Goal: Task Accomplishment & Management: Complete application form

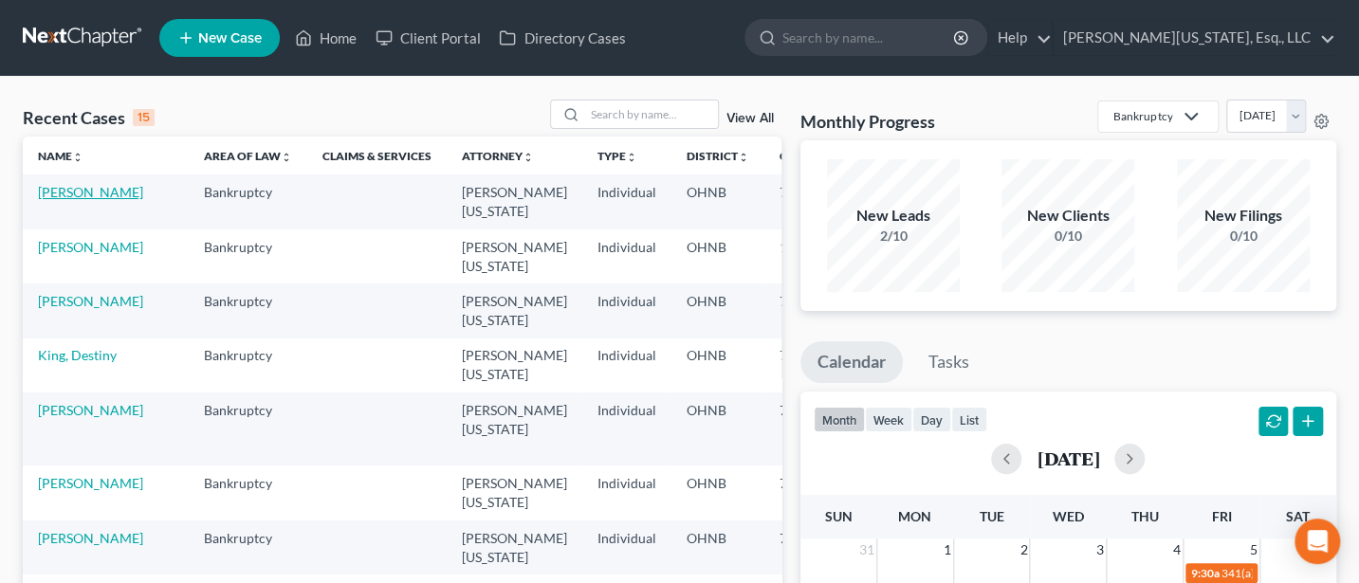
click at [56, 191] on link "[PERSON_NAME]" at bounding box center [90, 192] width 105 height 16
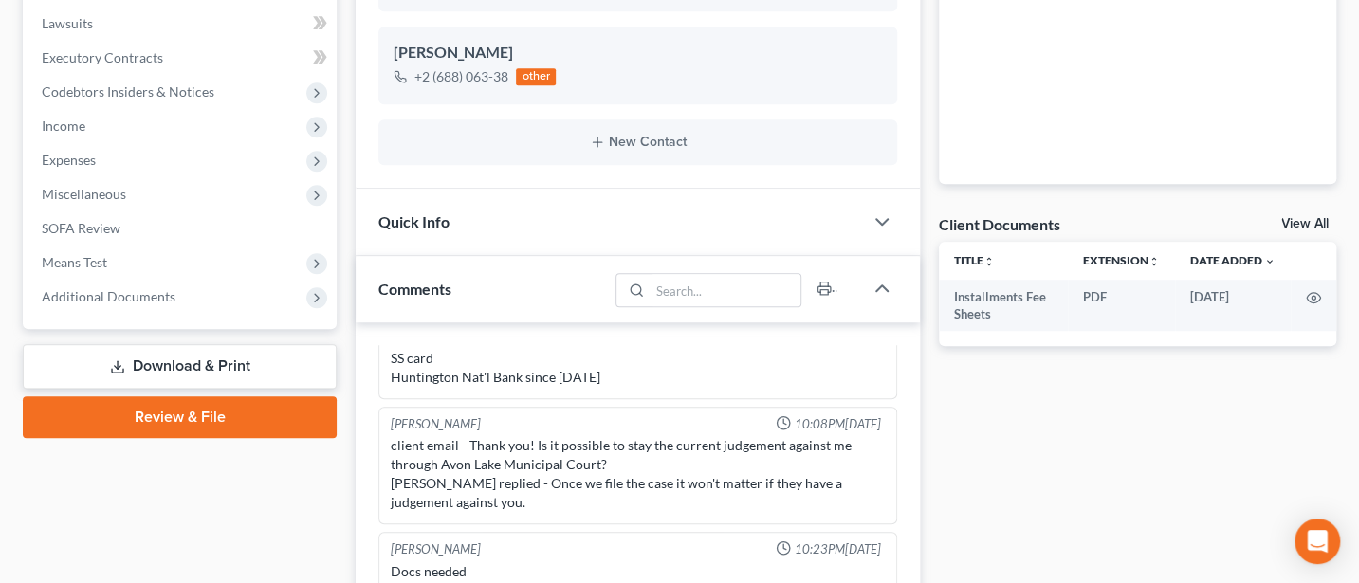
scroll to position [505, 0]
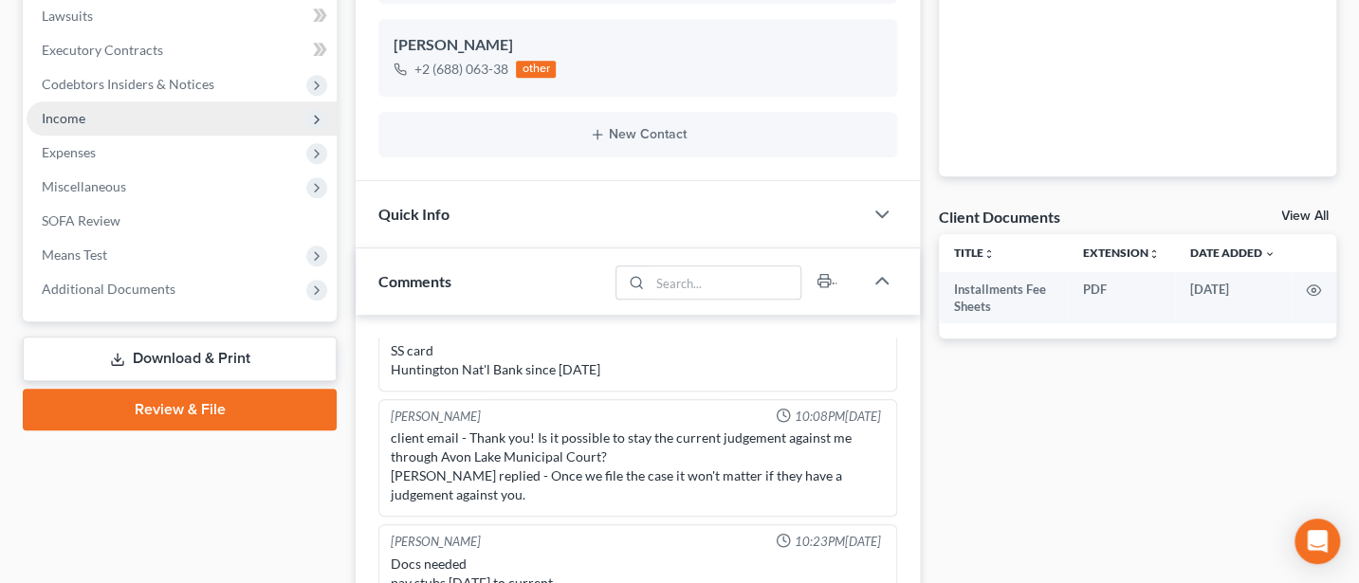
click at [80, 119] on span "Income" at bounding box center [64, 118] width 44 height 16
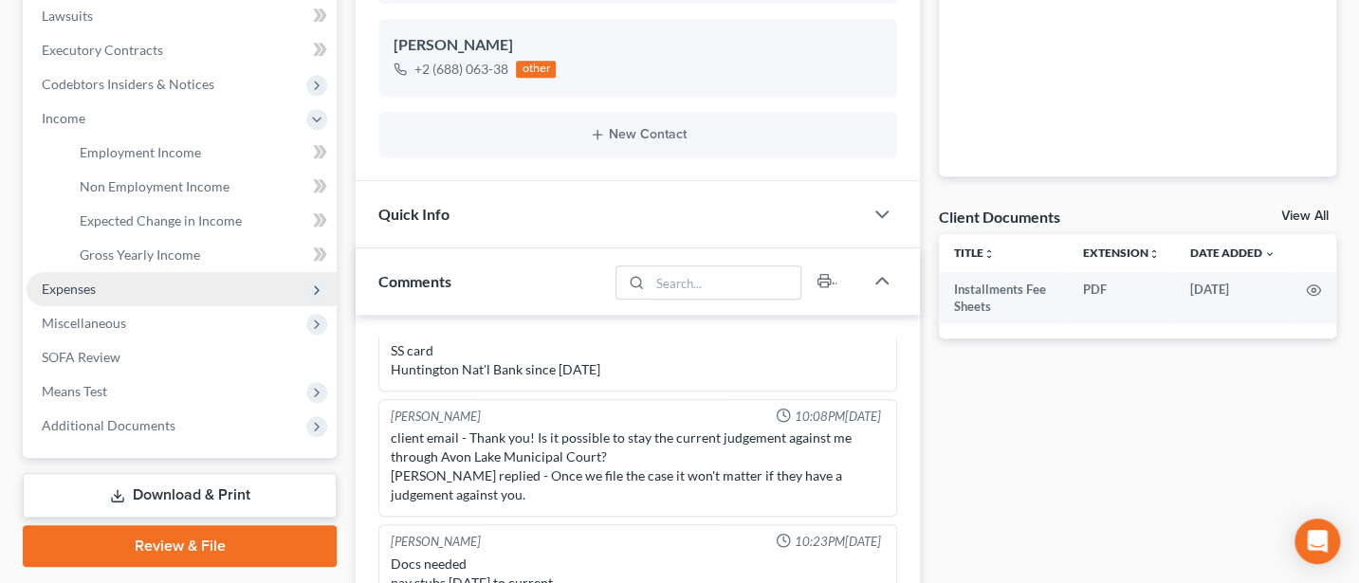
click at [72, 281] on span "Expenses" at bounding box center [69, 289] width 54 height 16
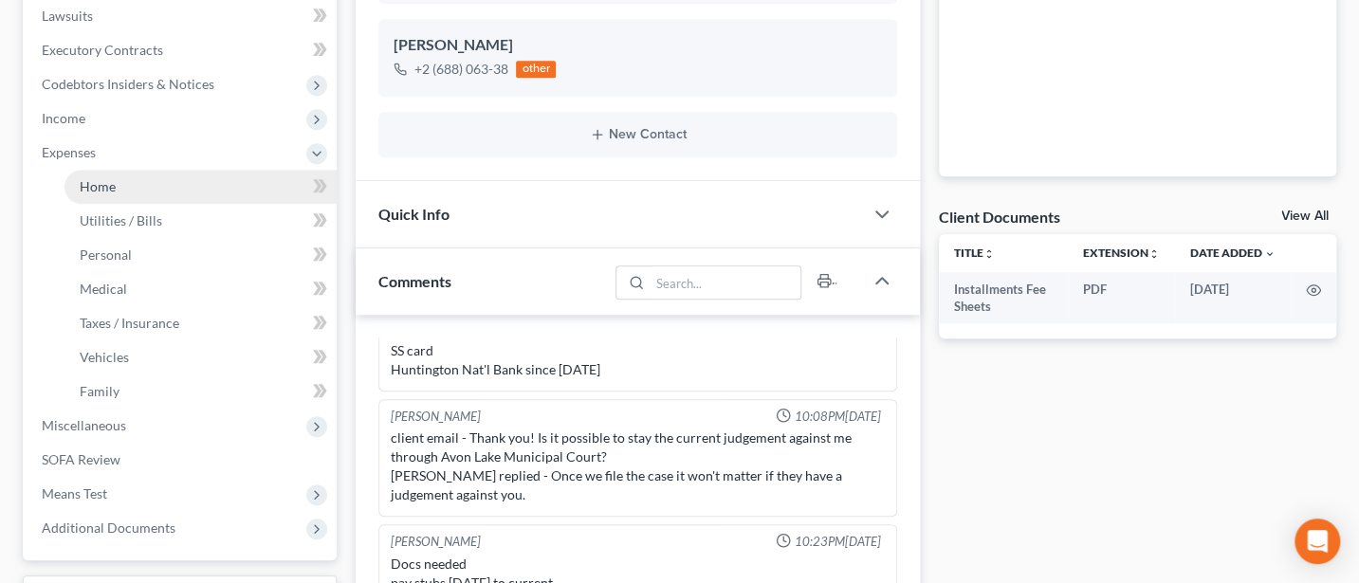
click at [97, 180] on span "Home" at bounding box center [98, 186] width 36 height 16
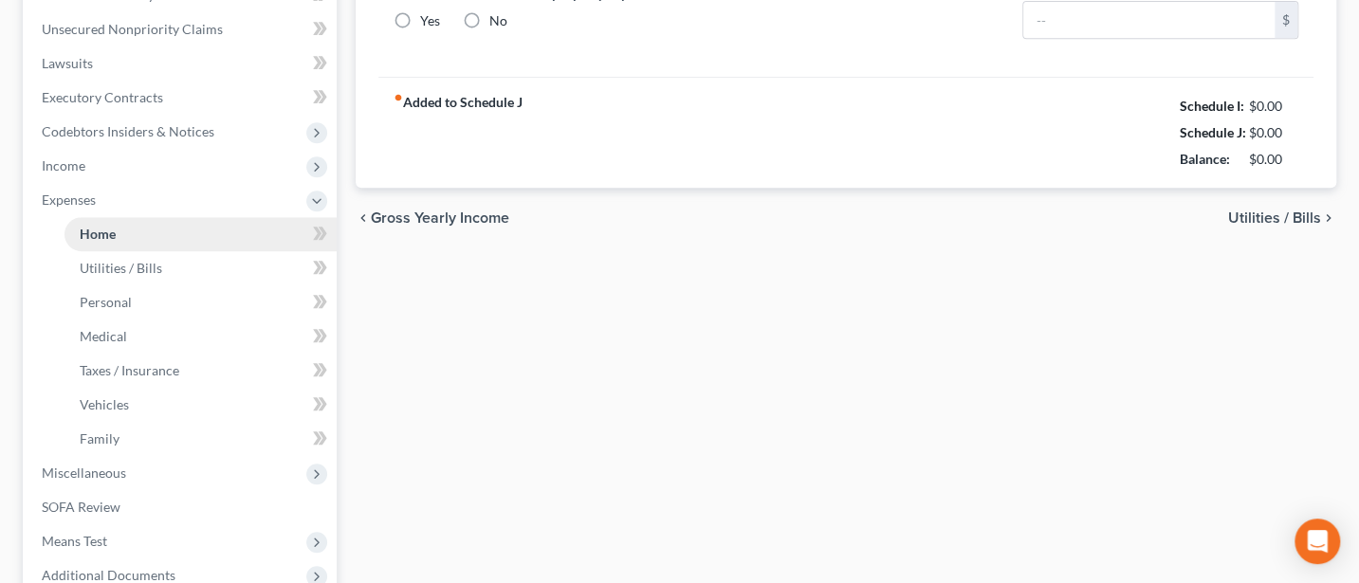
type input "1,750.00"
type input "0.00"
radio input "true"
type input "0.00"
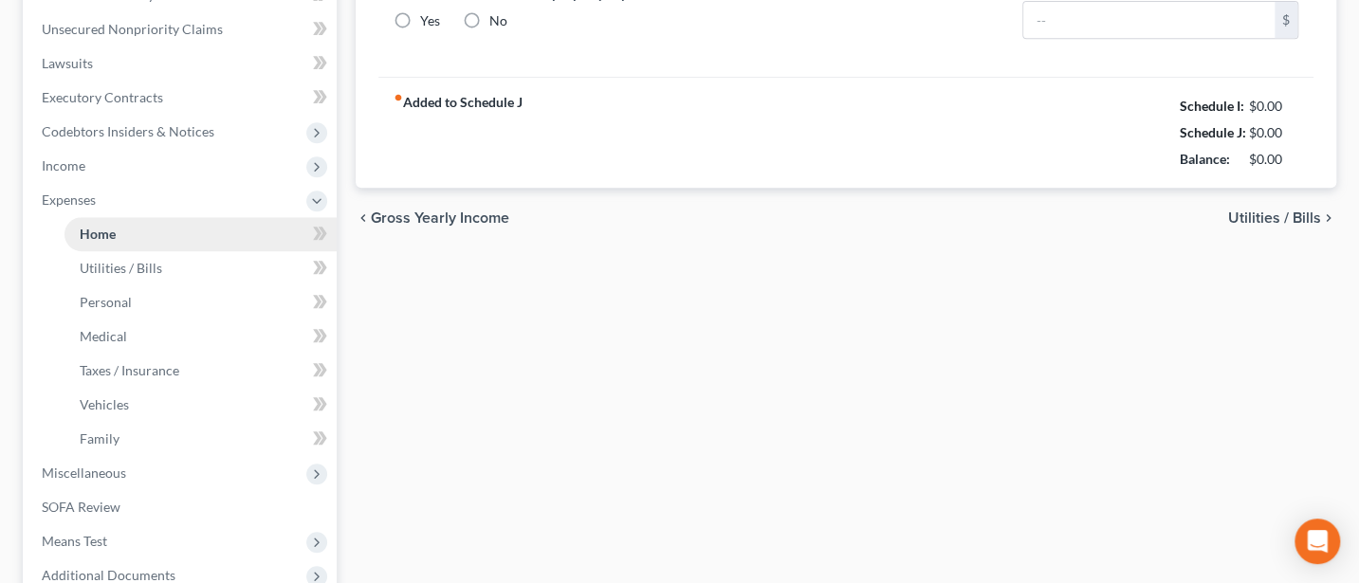
type input "0.00"
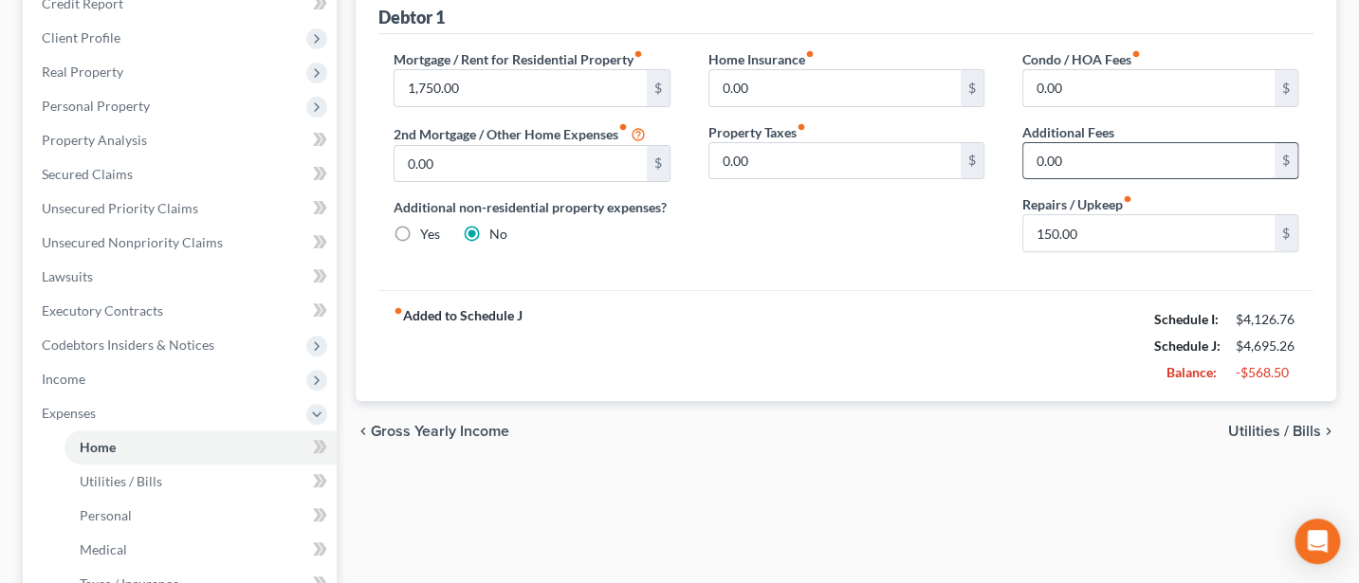
scroll to position [252, 0]
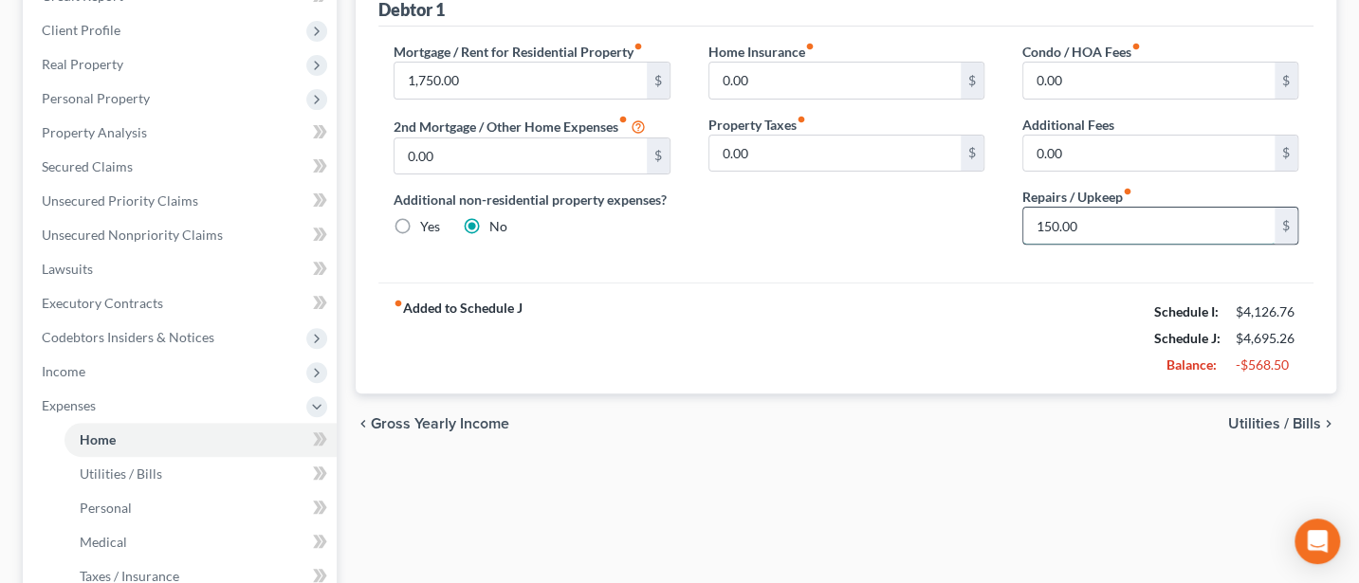
click at [1098, 223] on input "150.00" at bounding box center [1148, 226] width 251 height 36
type input "100"
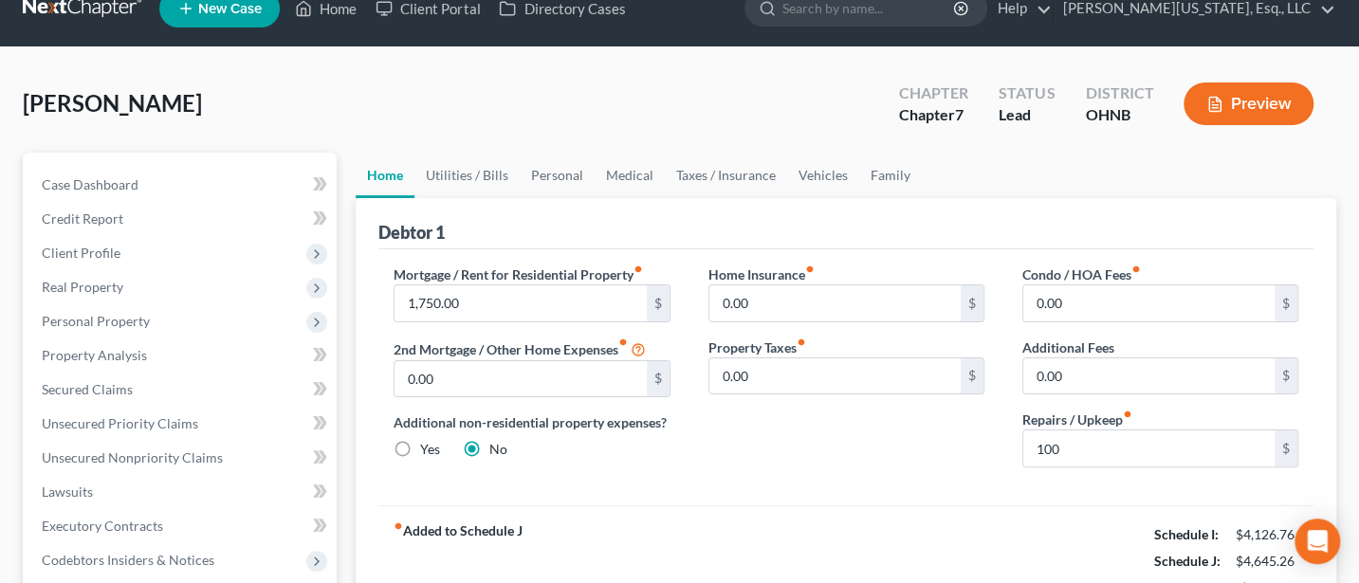
scroll to position [0, 0]
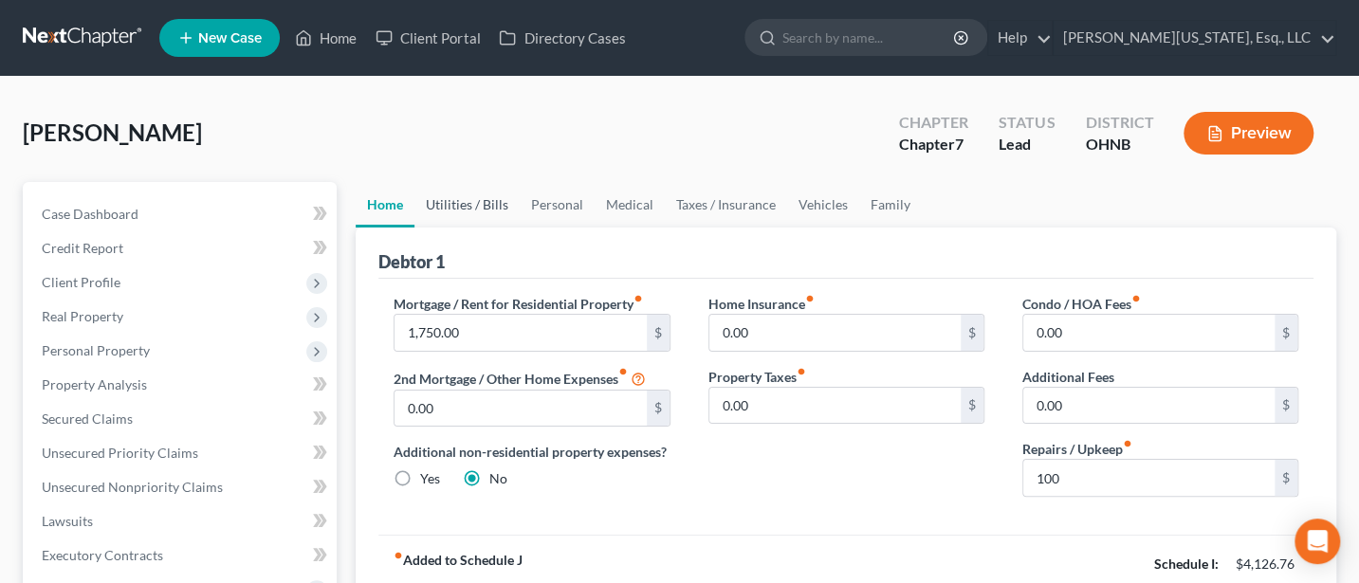
click at [468, 197] on link "Utilities / Bills" at bounding box center [466, 205] width 105 height 46
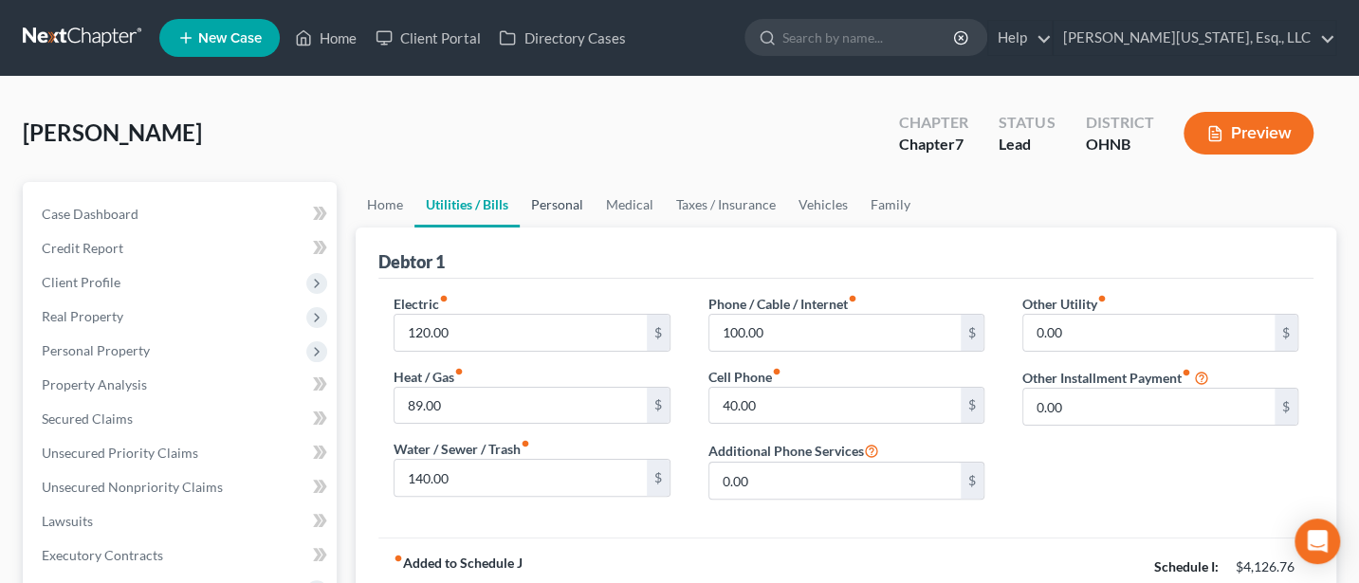
click at [580, 197] on link "Personal" at bounding box center [557, 205] width 75 height 46
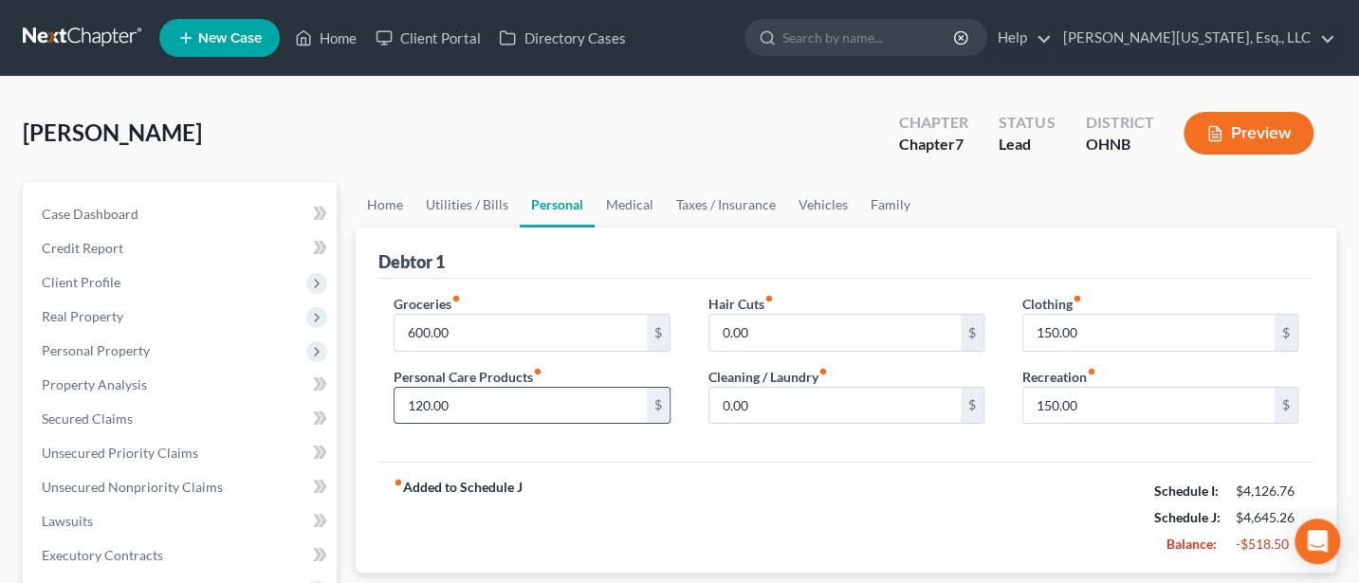
click at [485, 401] on input "120.00" at bounding box center [519, 406] width 251 height 36
type input "100"
type input "75"
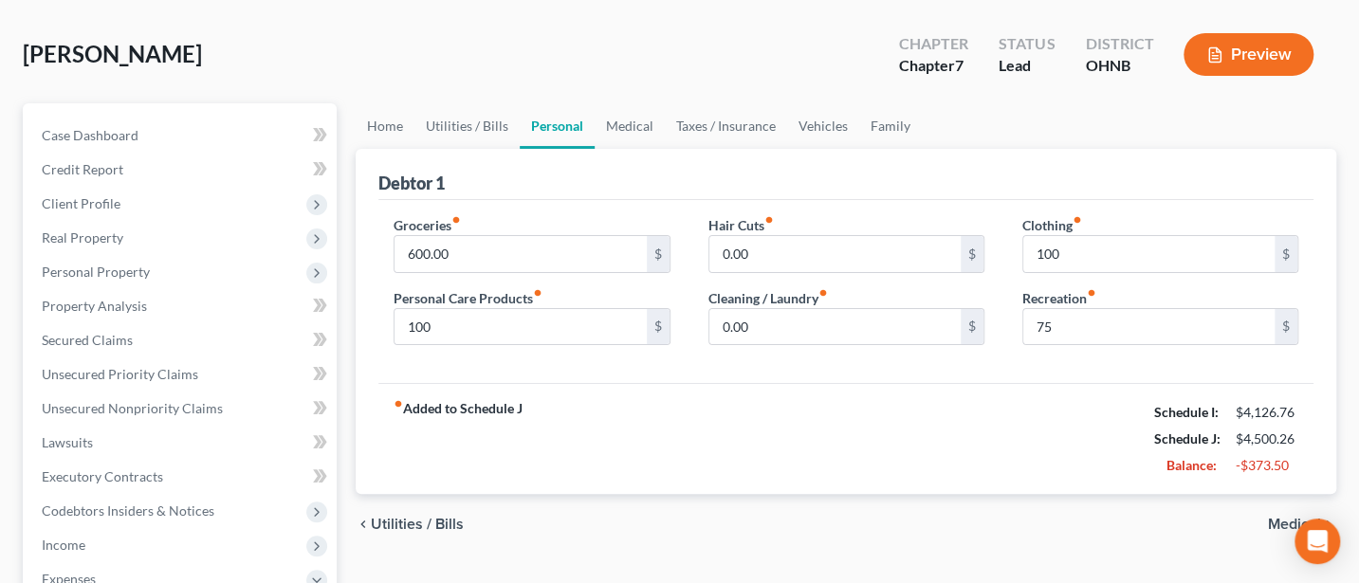
scroll to position [56, 0]
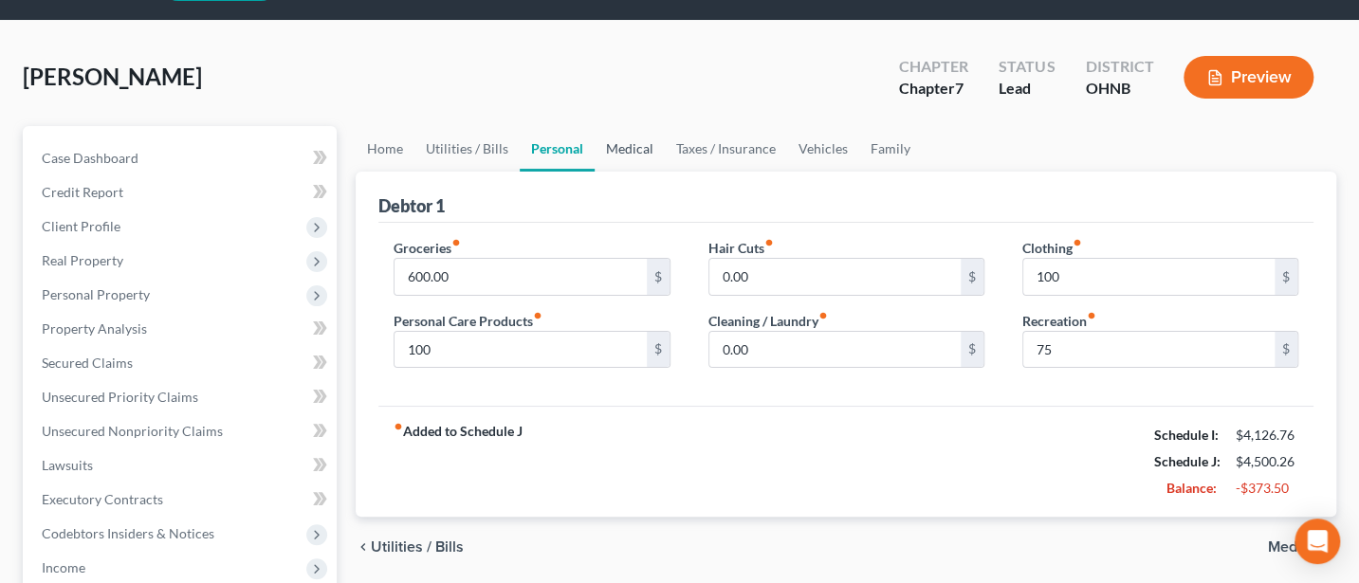
click at [645, 151] on link "Medical" at bounding box center [629, 149] width 70 height 46
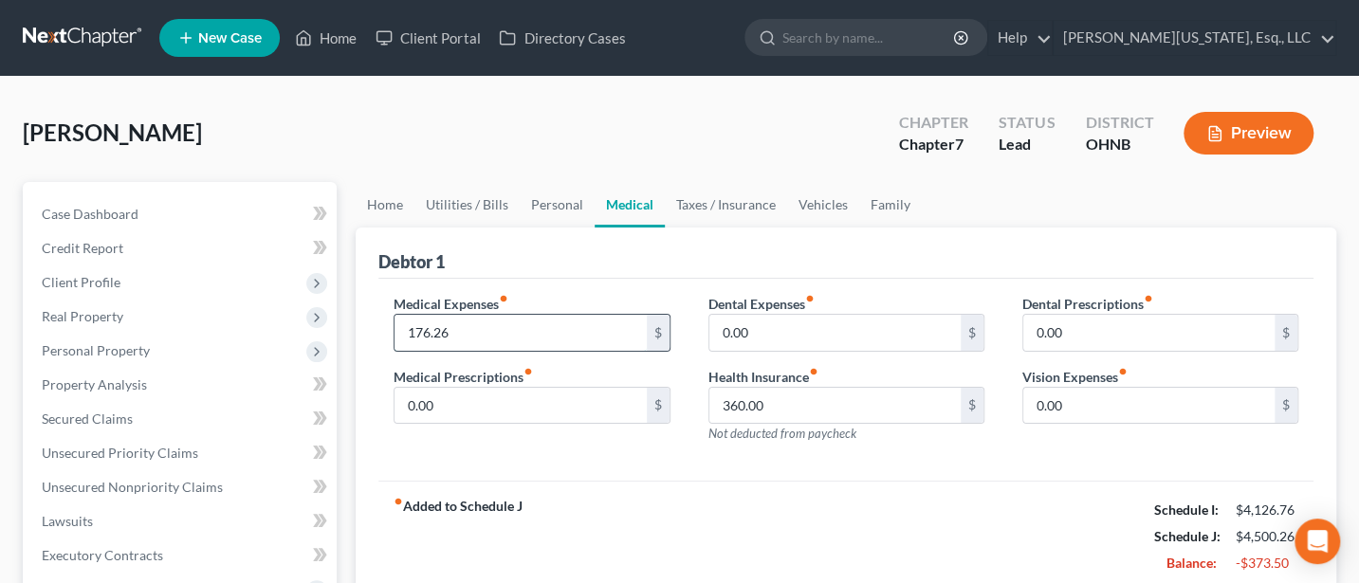
click at [468, 332] on input "176.26" at bounding box center [519, 333] width 251 height 36
type input "150"
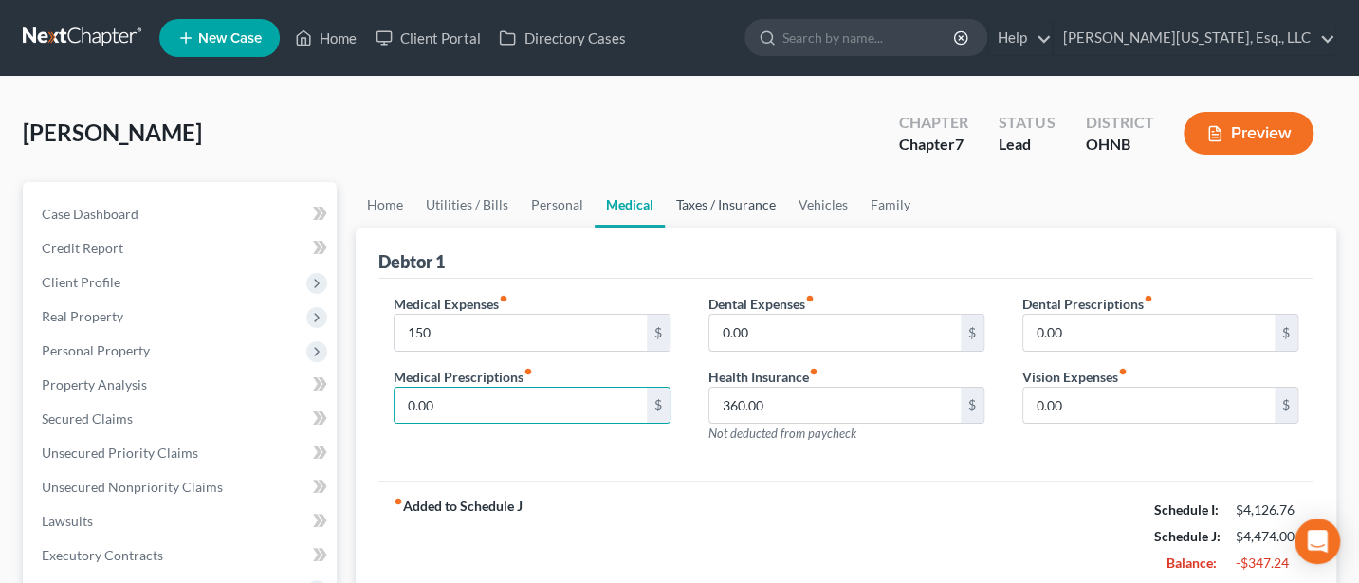
click at [730, 195] on link "Taxes / Insurance" at bounding box center [726, 205] width 122 height 46
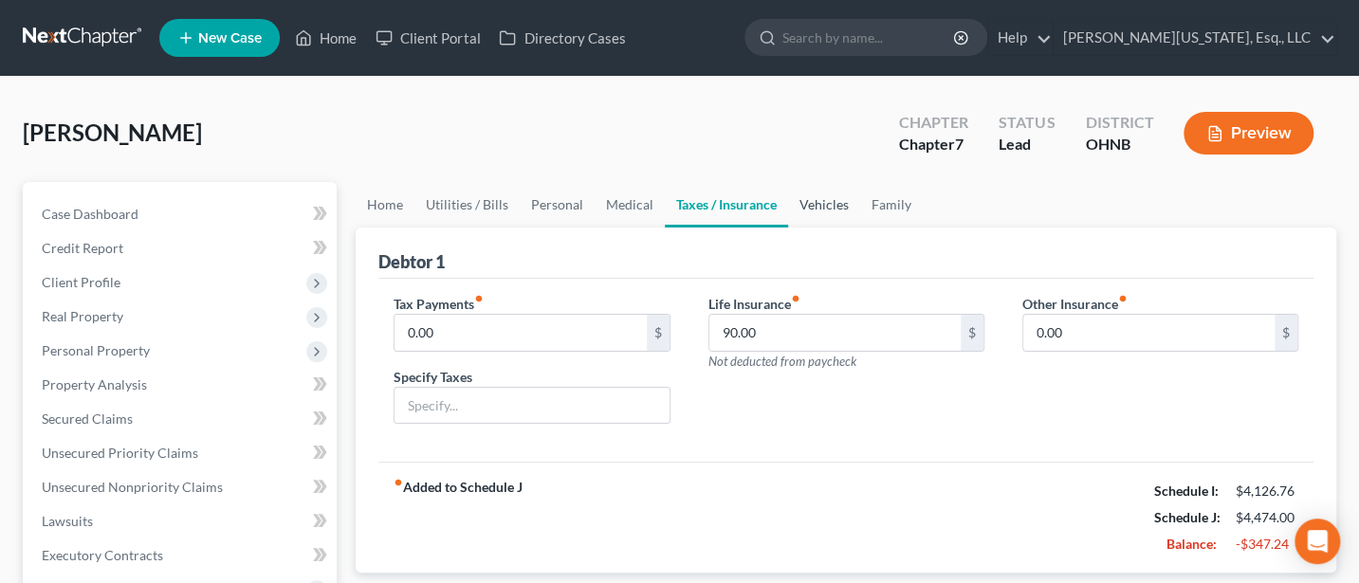
click at [815, 202] on link "Vehicles" at bounding box center [824, 205] width 72 height 46
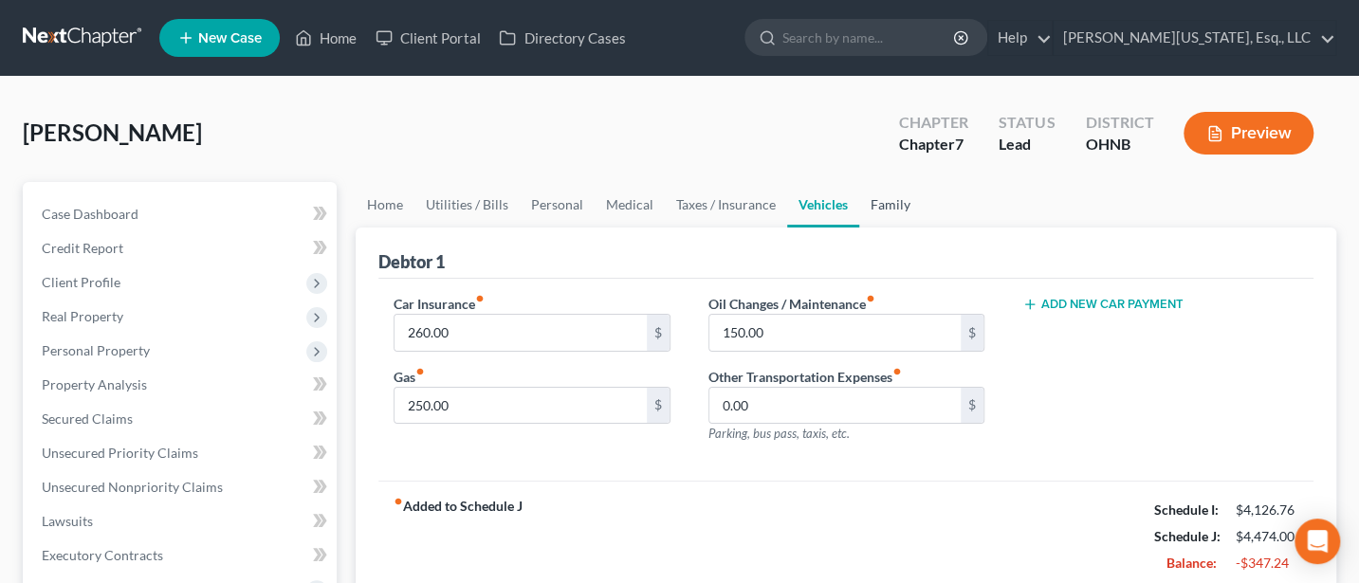
click at [889, 201] on link "Family" at bounding box center [890, 205] width 63 height 46
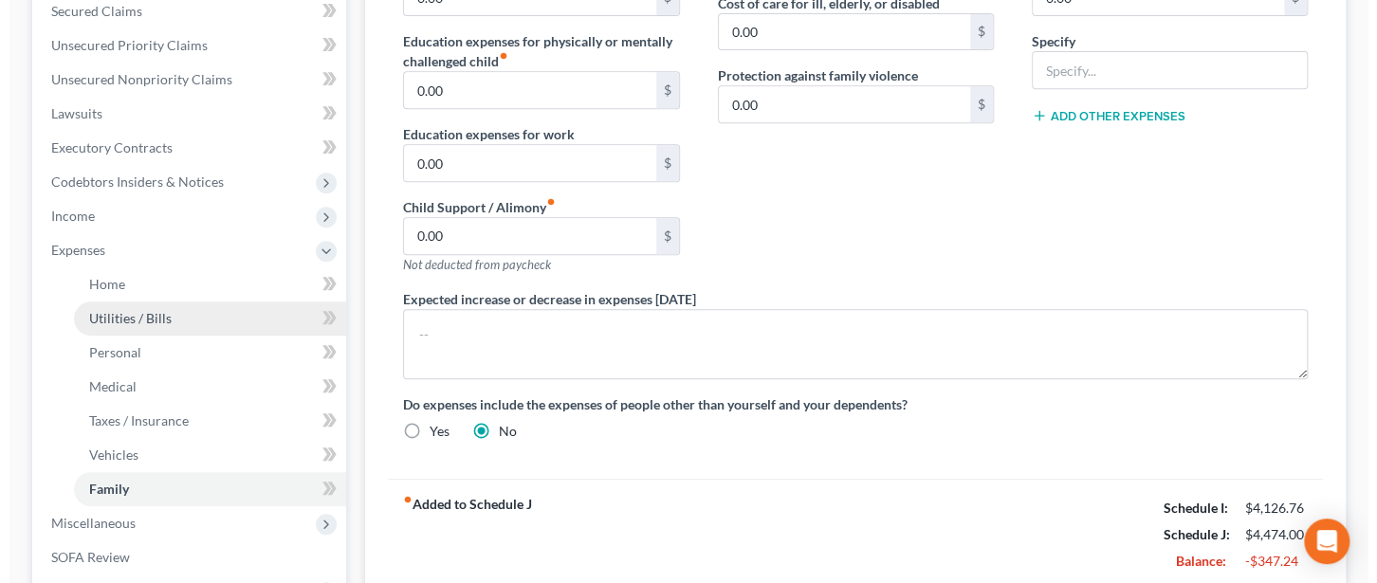
scroll to position [155, 0]
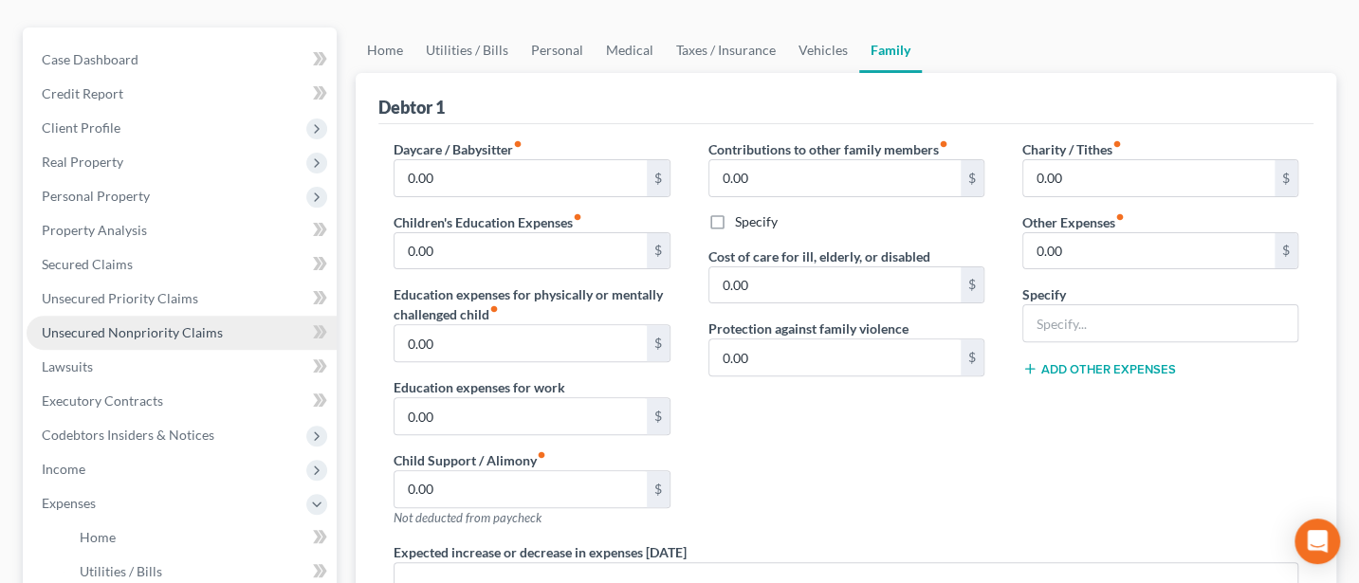
click at [137, 329] on span "Unsecured Nonpriority Claims" at bounding box center [132, 332] width 181 height 16
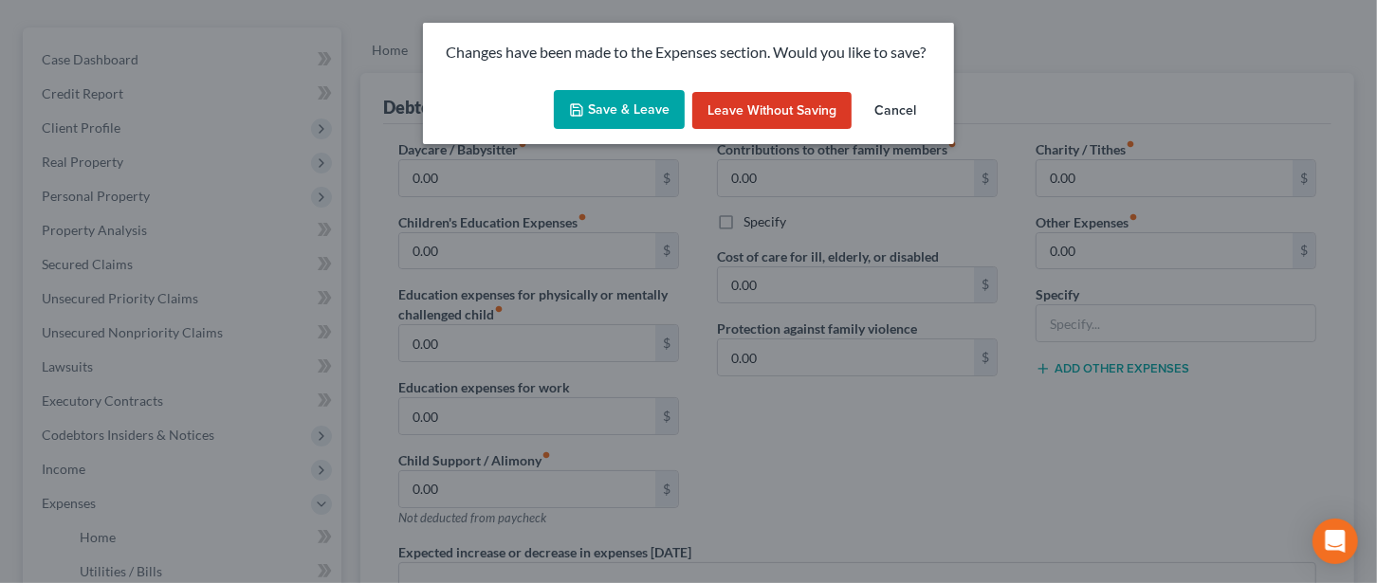
click at [603, 99] on button "Save & Leave" at bounding box center [619, 110] width 131 height 40
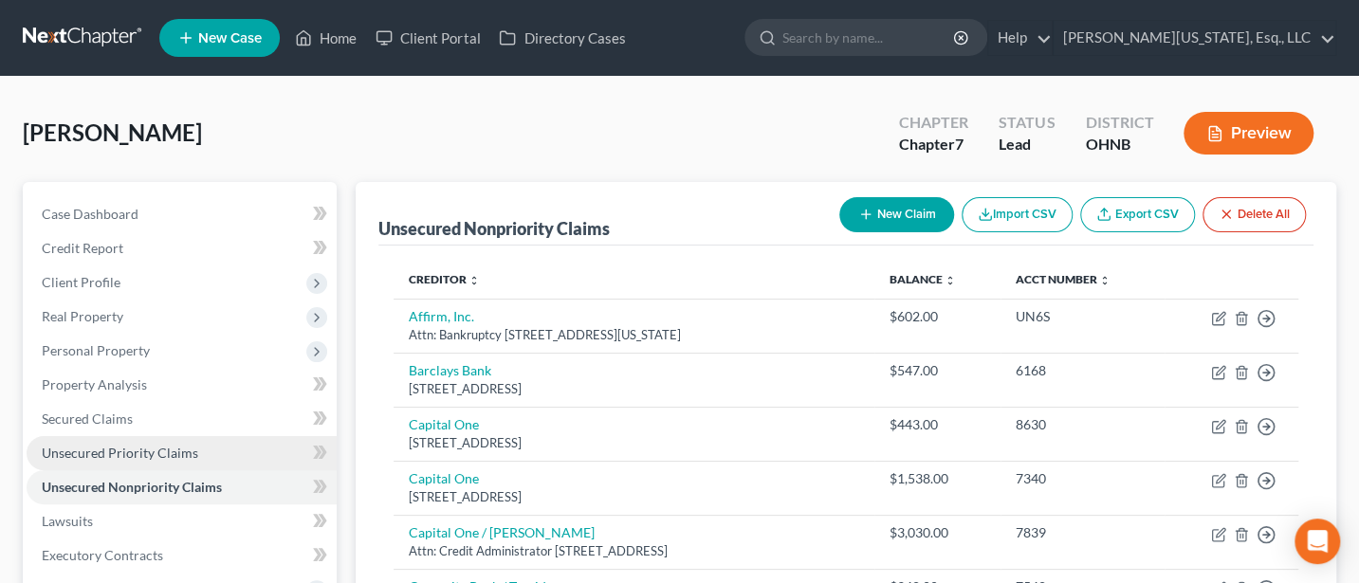
click at [107, 448] on span "Unsecured Priority Claims" at bounding box center [120, 453] width 156 height 16
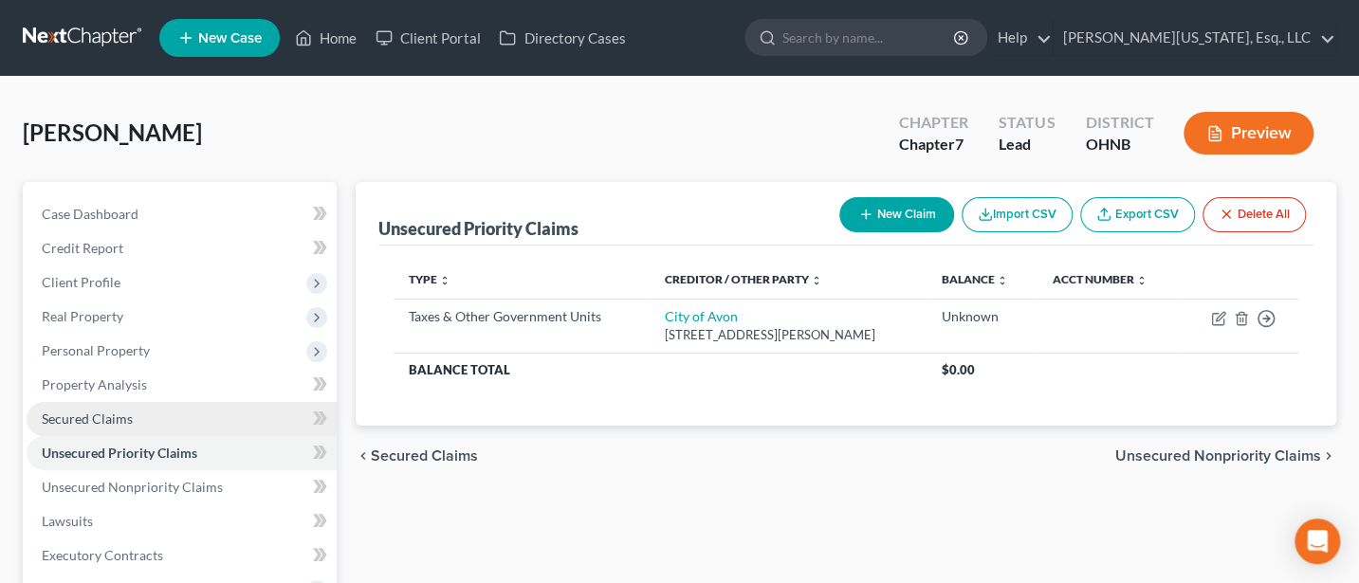
click at [111, 414] on span "Secured Claims" at bounding box center [87, 419] width 91 height 16
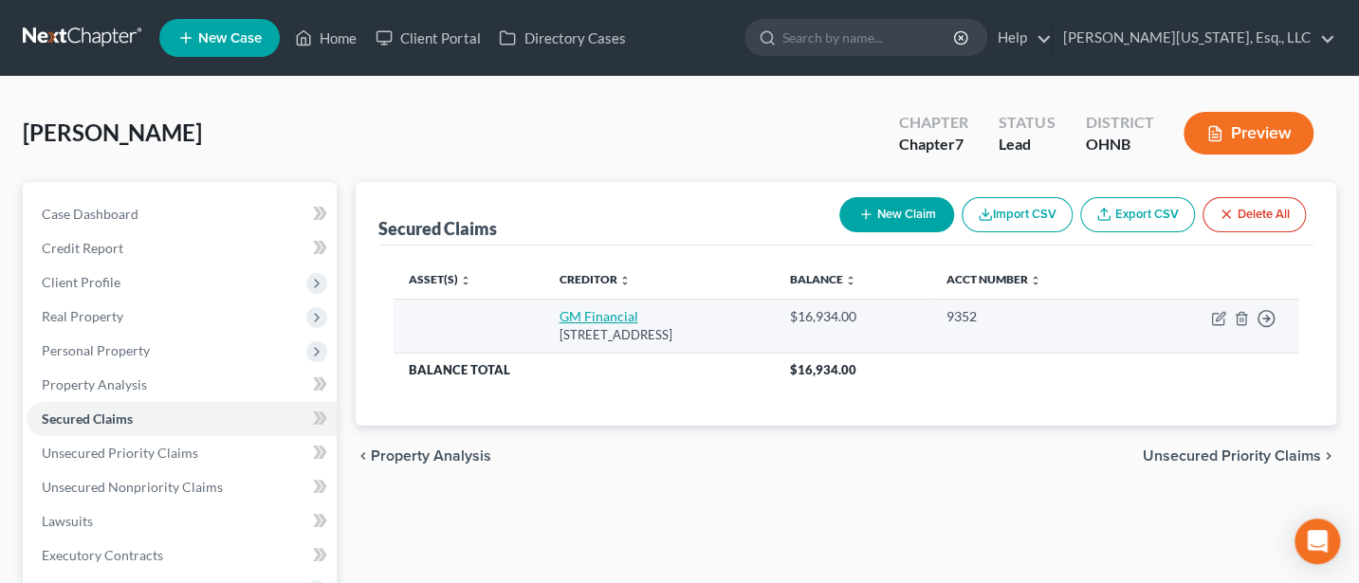
click at [571, 313] on link "GM Financial" at bounding box center [597, 316] width 79 height 16
select select "45"
select select "4"
select select "0"
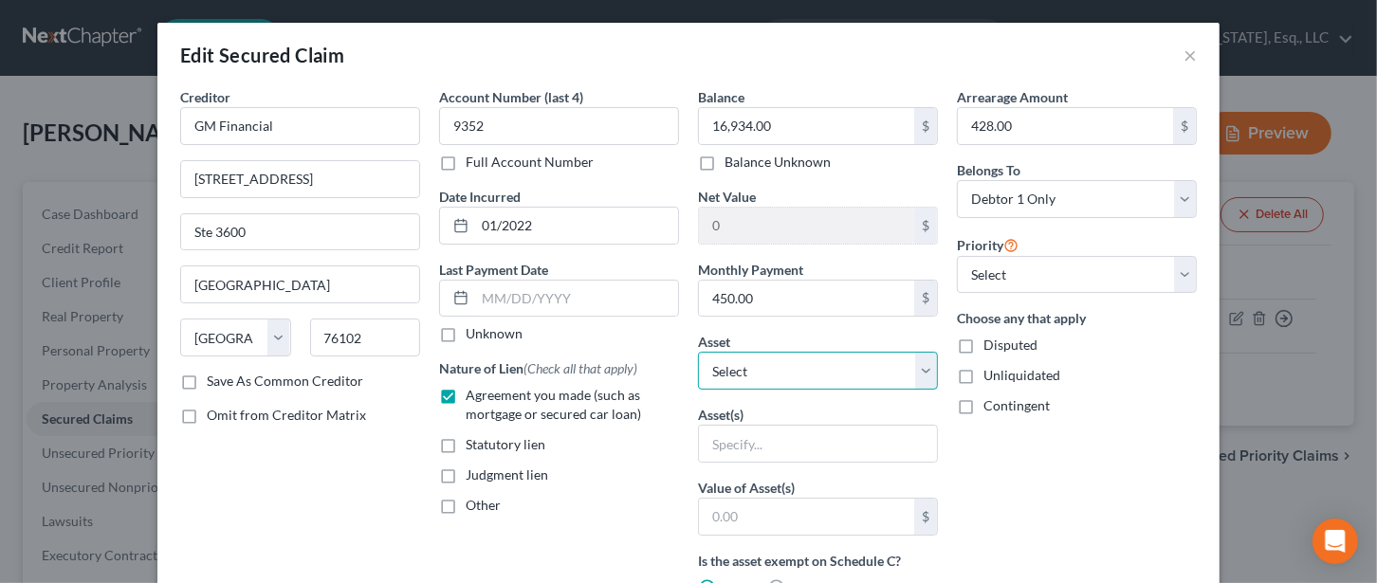
click at [925, 368] on select "Select Other Multiple Assets [US_STATE] PERS - $0.0 Huntington Bank (Checking A…" at bounding box center [818, 371] width 240 height 38
select select "6"
click at [698, 352] on select "Select Other Multiple Assets [US_STATE] PERS - $0.0 Huntington Bank (Checking A…" at bounding box center [818, 371] width 240 height 38
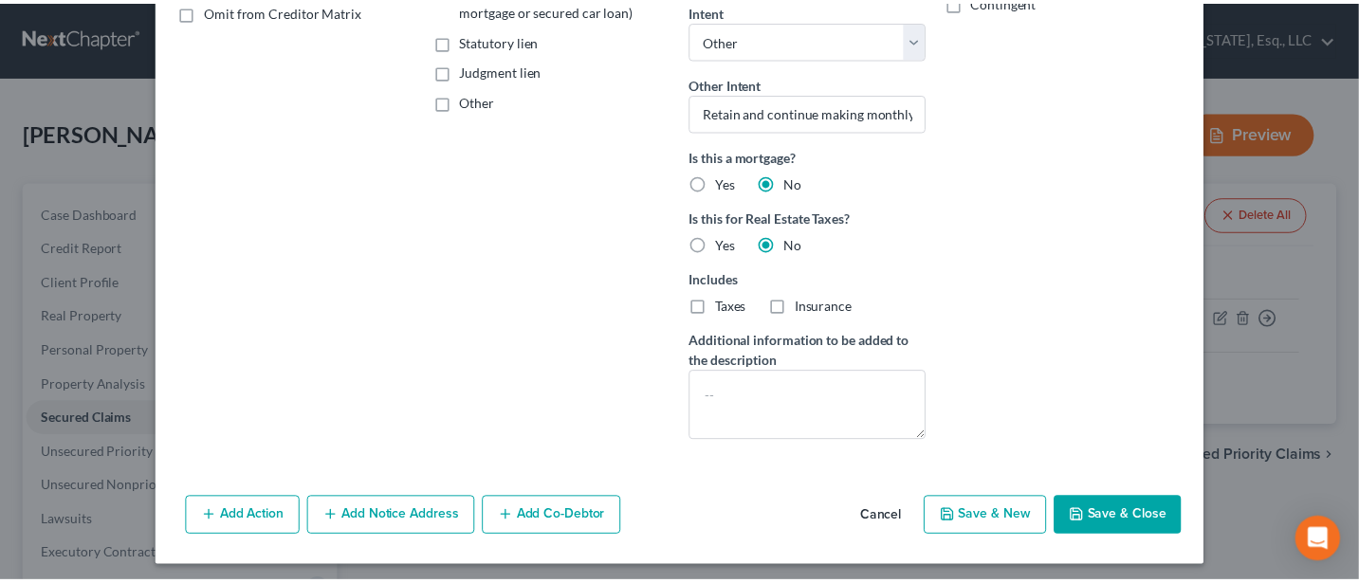
scroll to position [408, 0]
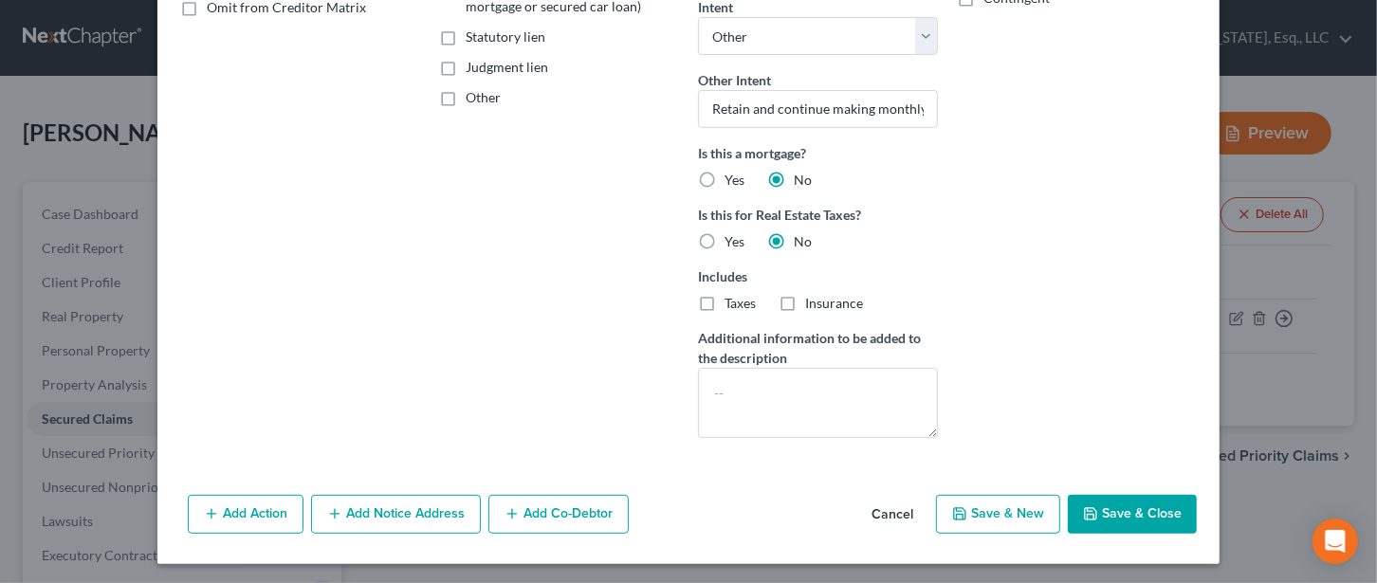
click at [1125, 502] on button "Save & Close" at bounding box center [1132, 515] width 129 height 40
select select
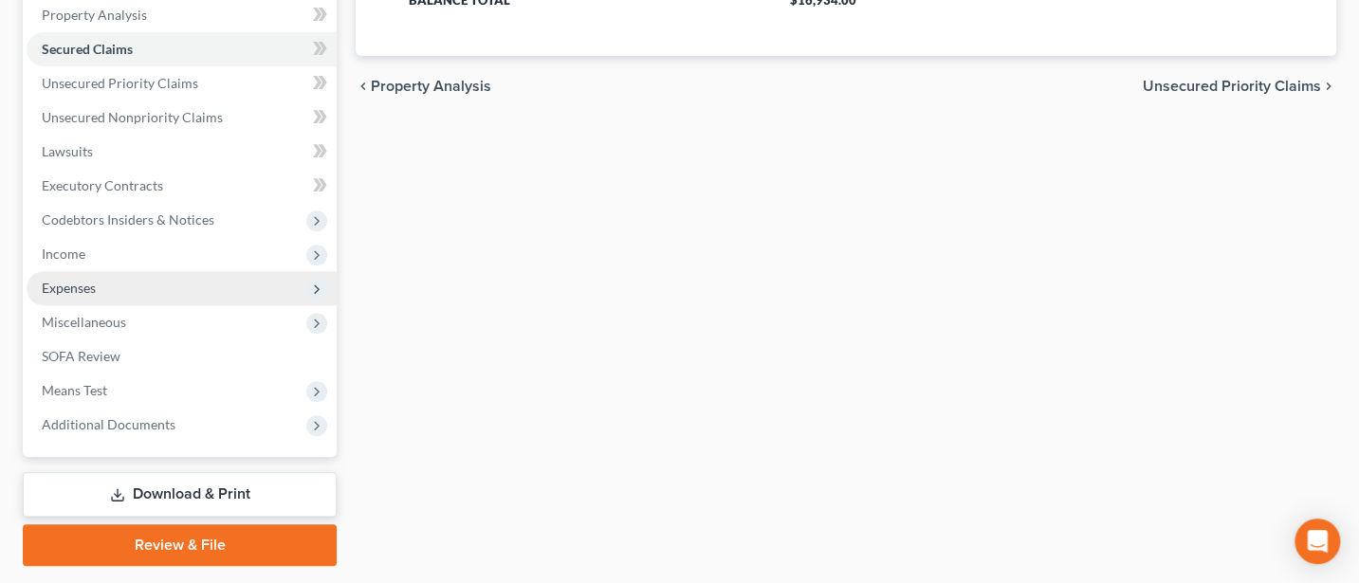
scroll to position [422, 0]
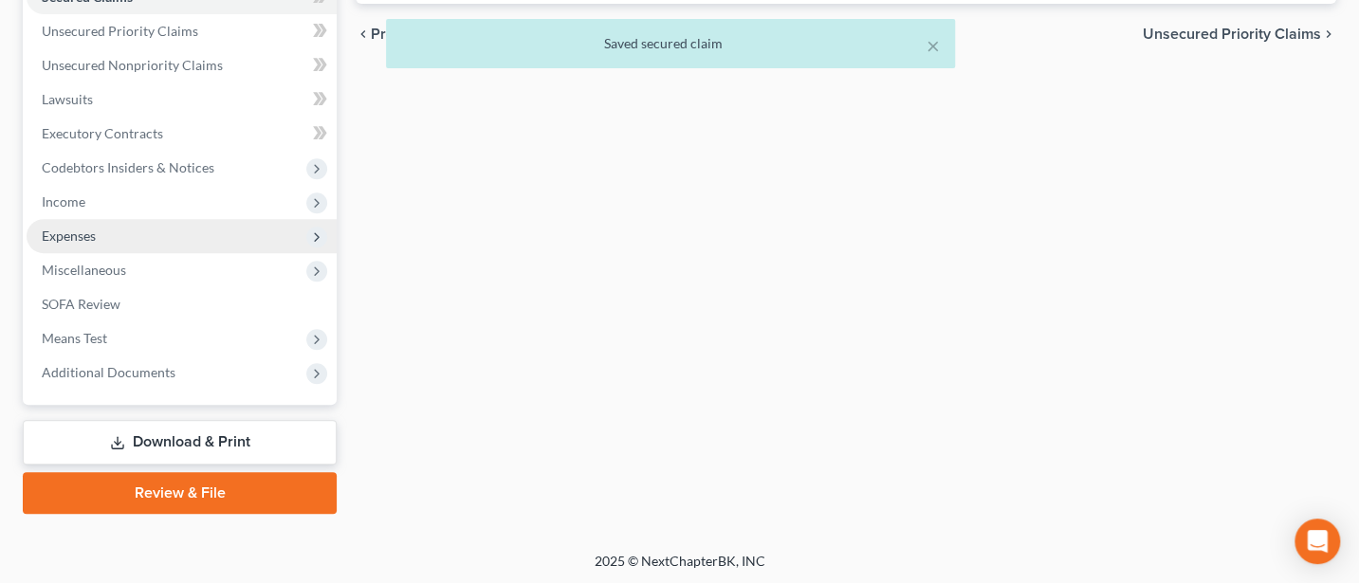
click at [85, 220] on span "Expenses" at bounding box center [182, 236] width 310 height 34
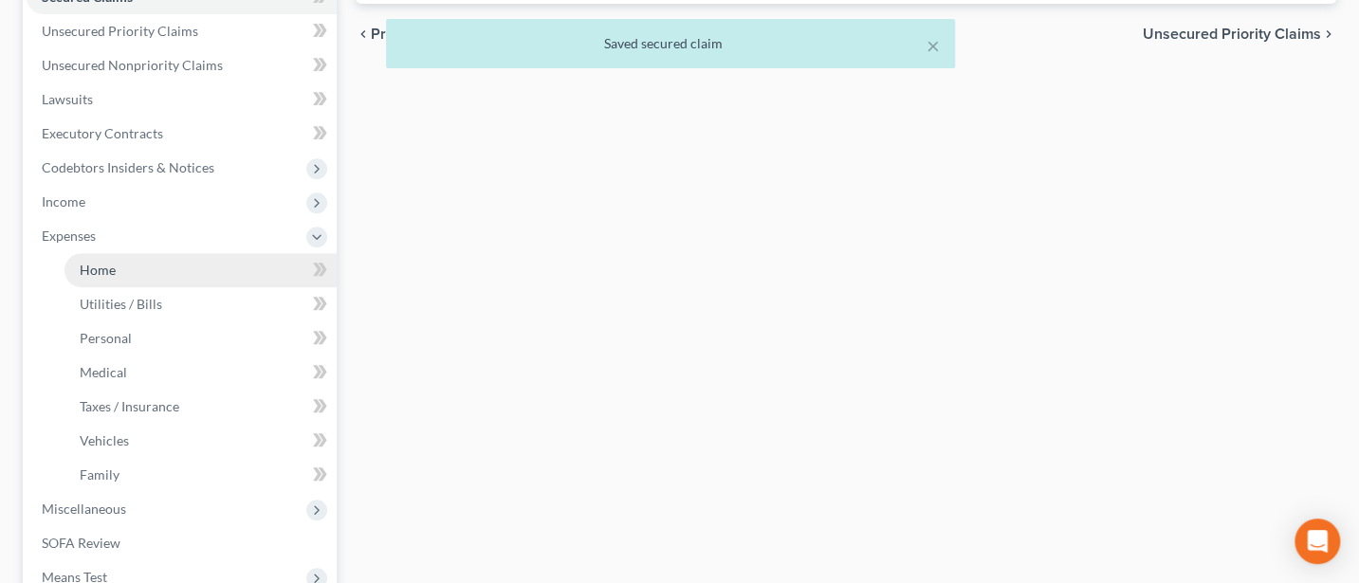
click at [94, 256] on link "Home" at bounding box center [200, 270] width 272 height 34
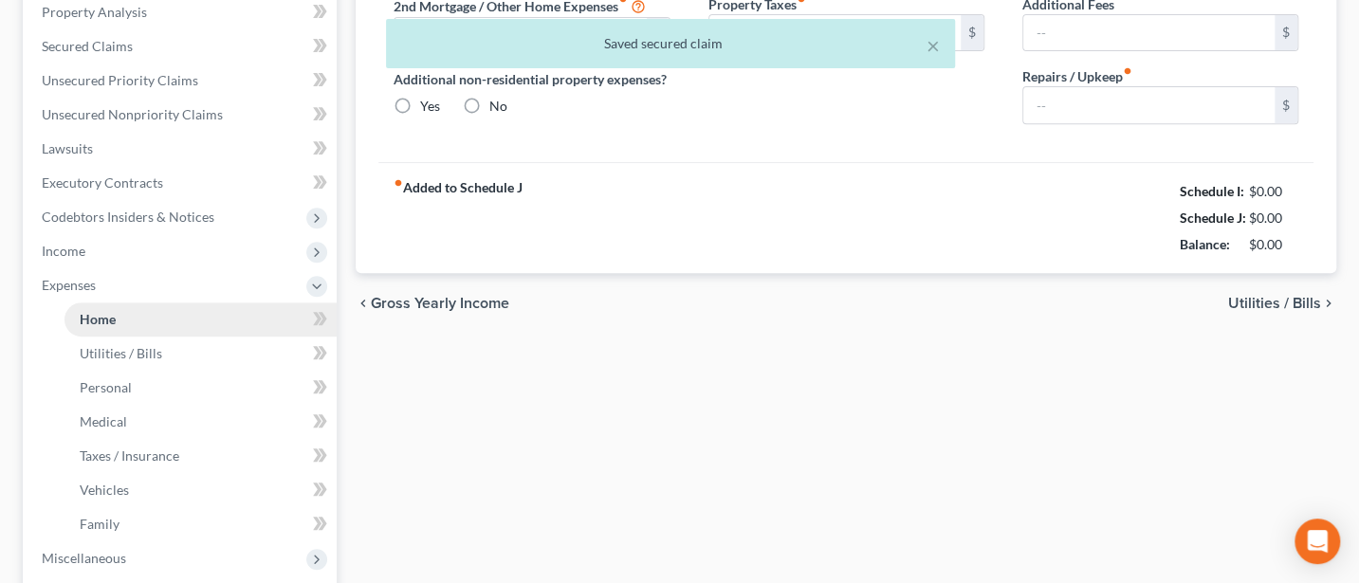
type input "1,750.00"
type input "0.00"
radio input "true"
type input "0.00"
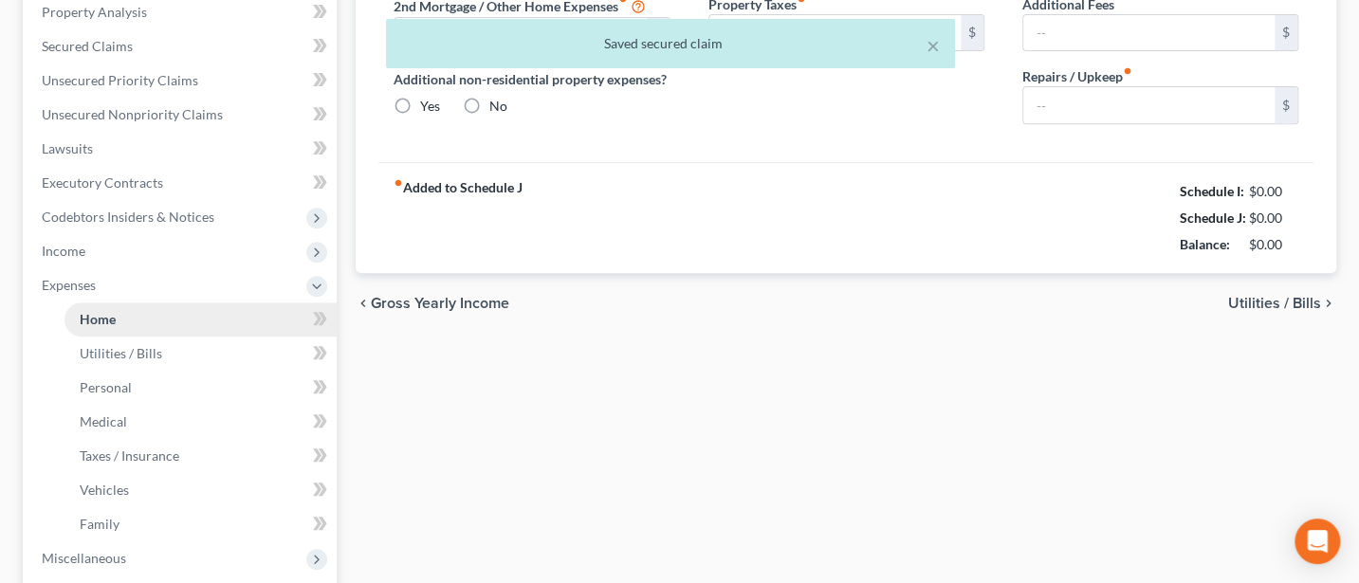
type input "0.00"
type input "100.00"
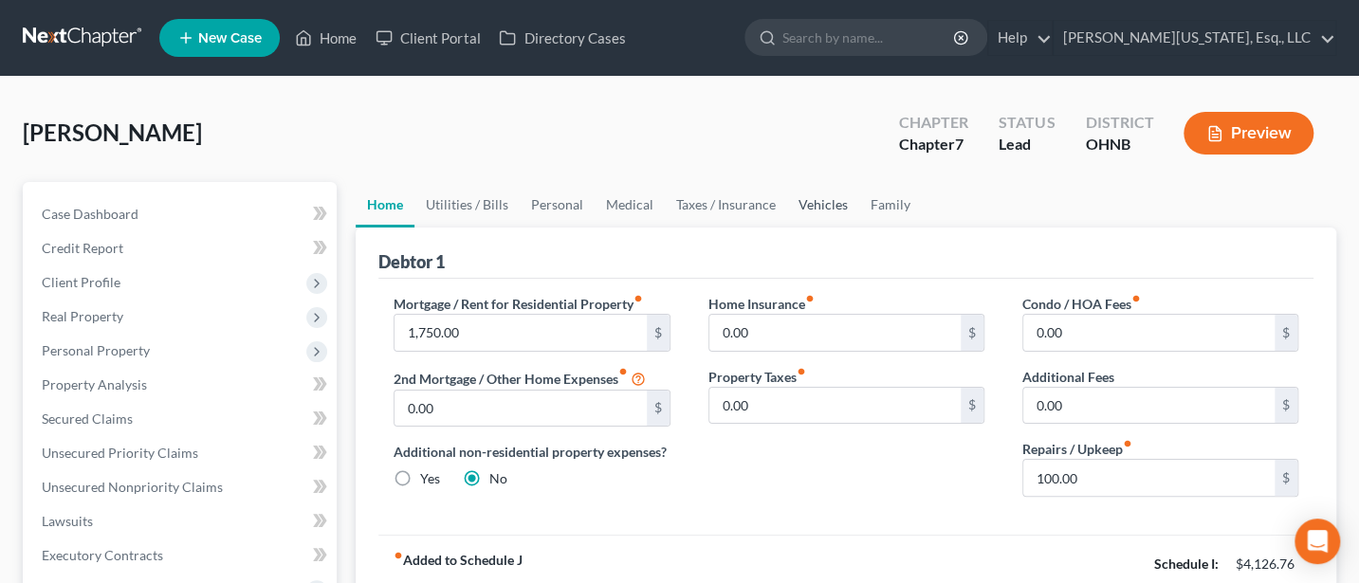
click at [810, 203] on link "Vehicles" at bounding box center [823, 205] width 72 height 46
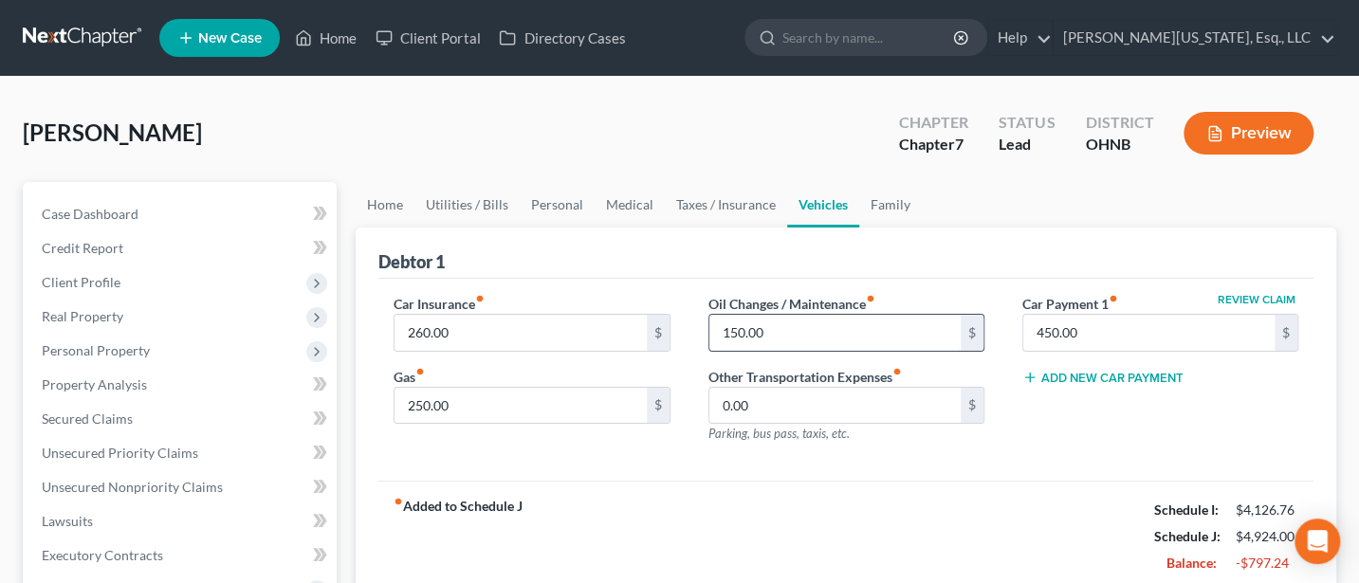
click at [774, 330] on input "150.00" at bounding box center [834, 333] width 251 height 36
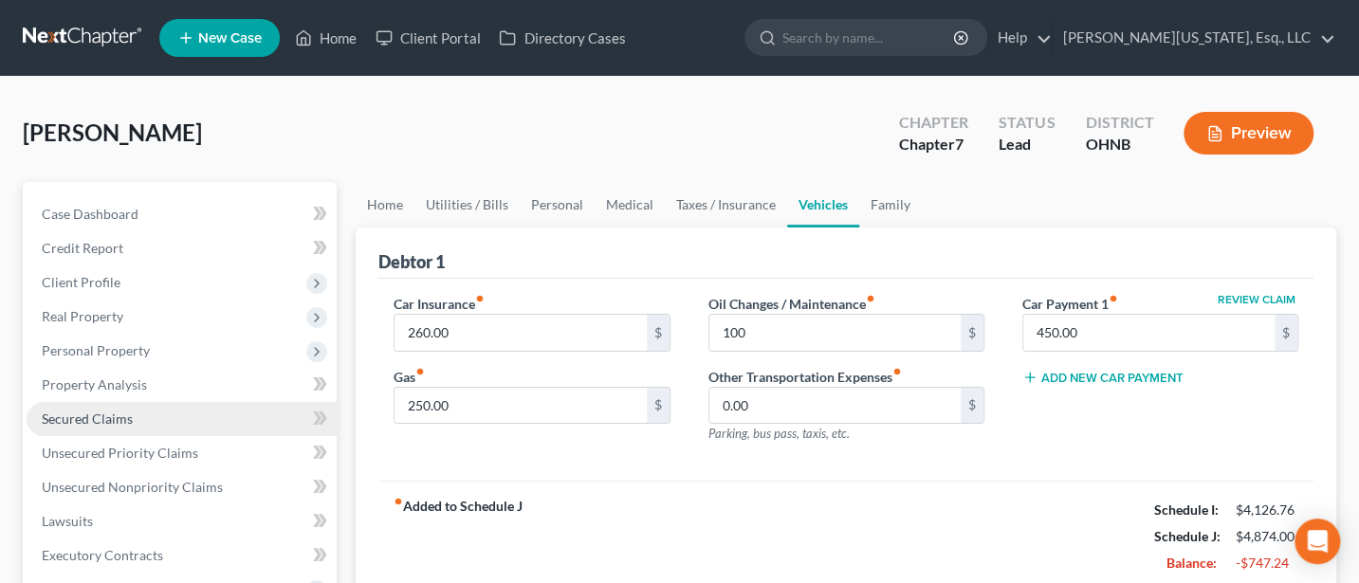
click at [120, 411] on span "Secured Claims" at bounding box center [87, 419] width 91 height 16
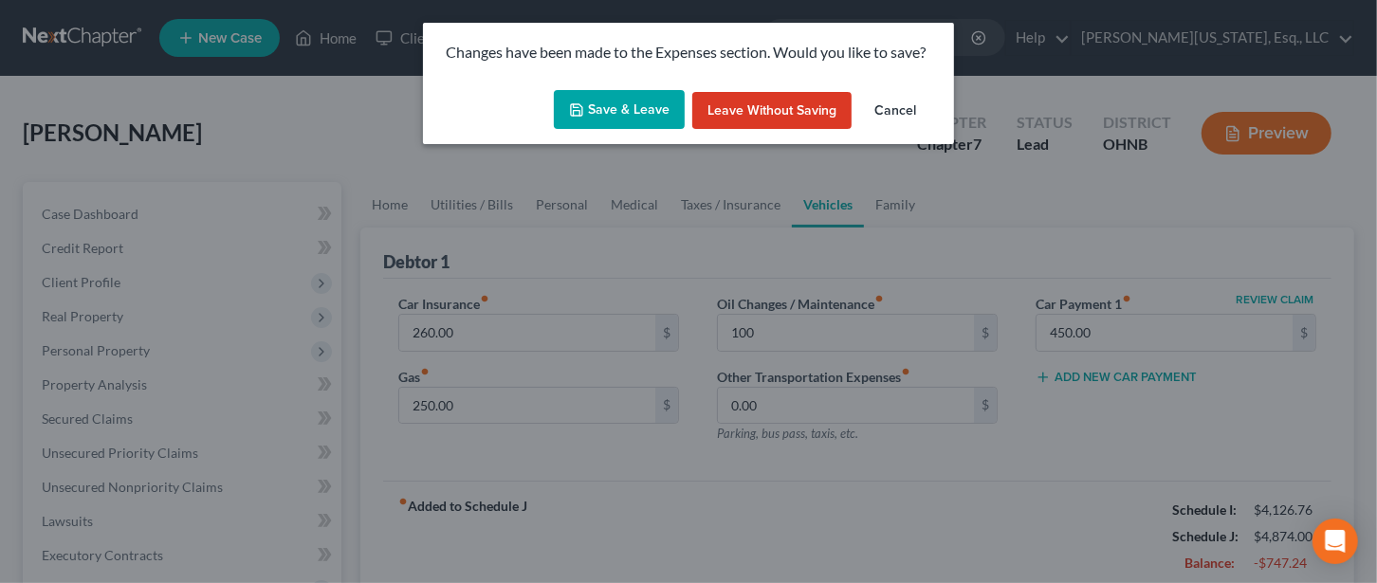
click at [631, 107] on button "Save & Leave" at bounding box center [619, 110] width 131 height 40
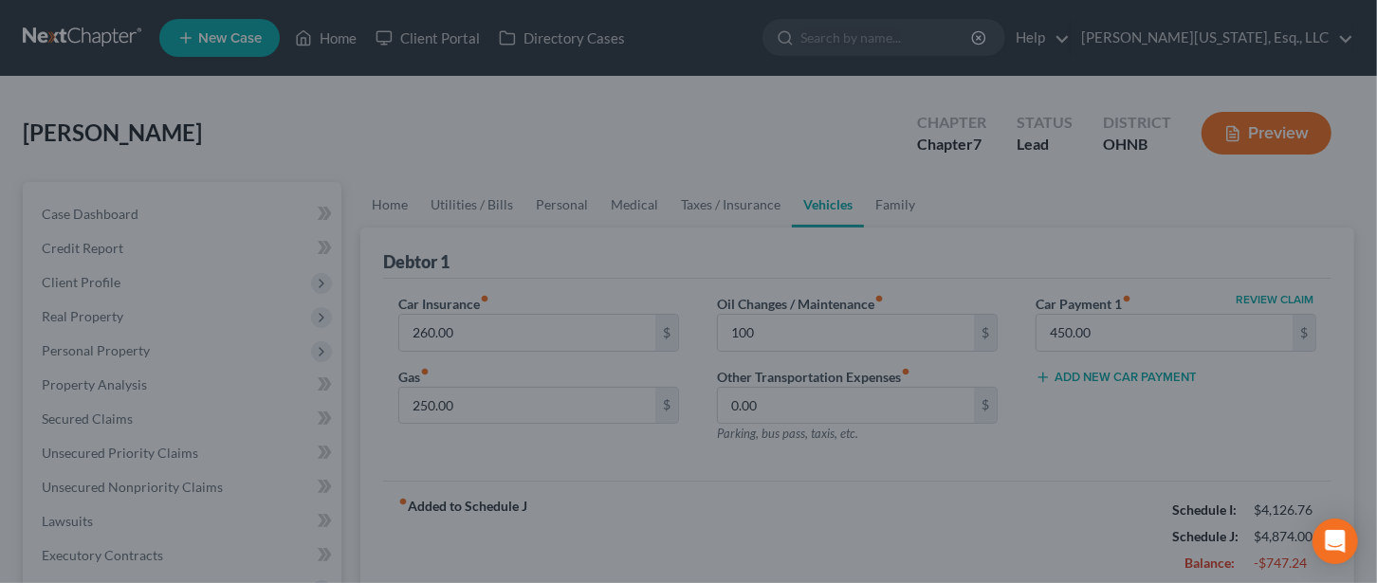
type input "100.00"
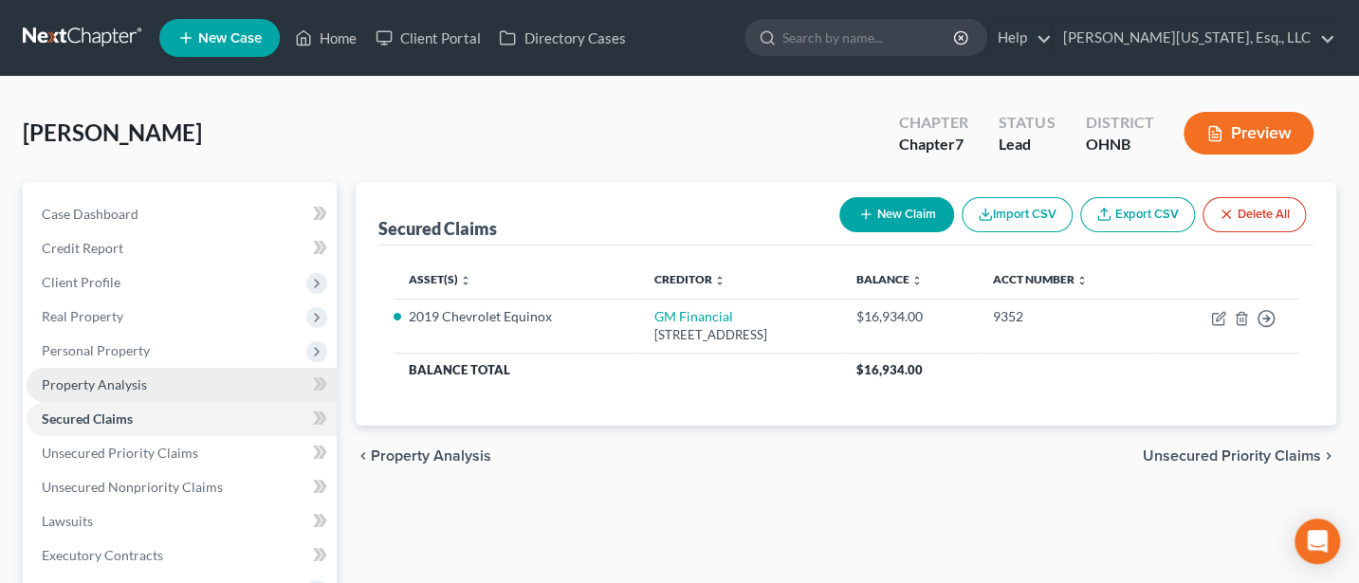
click at [94, 379] on span "Property Analysis" at bounding box center [94, 384] width 105 height 16
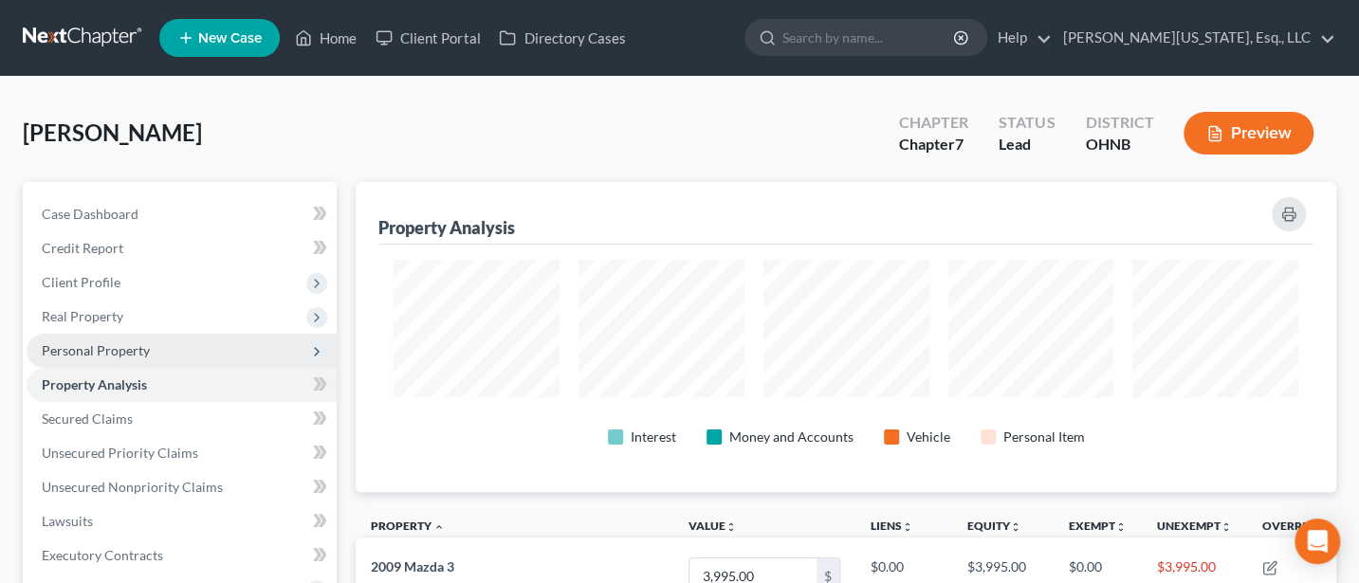
click at [94, 347] on span "Personal Property" at bounding box center [96, 350] width 108 height 16
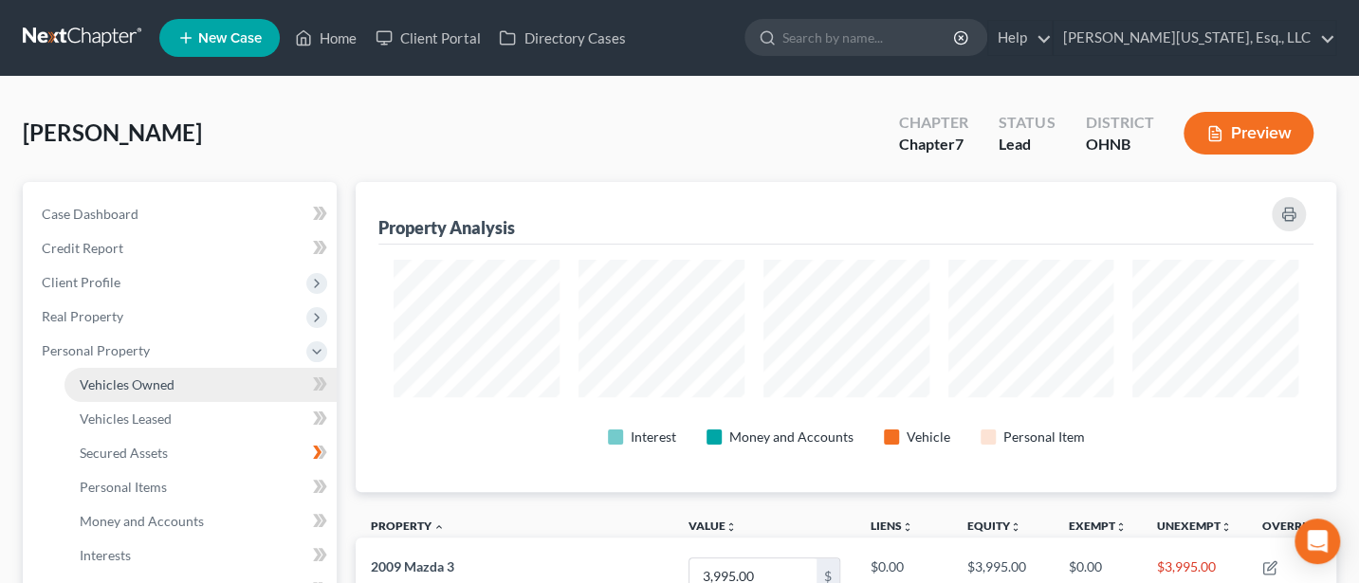
click at [152, 384] on span "Vehicles Owned" at bounding box center [127, 384] width 95 height 16
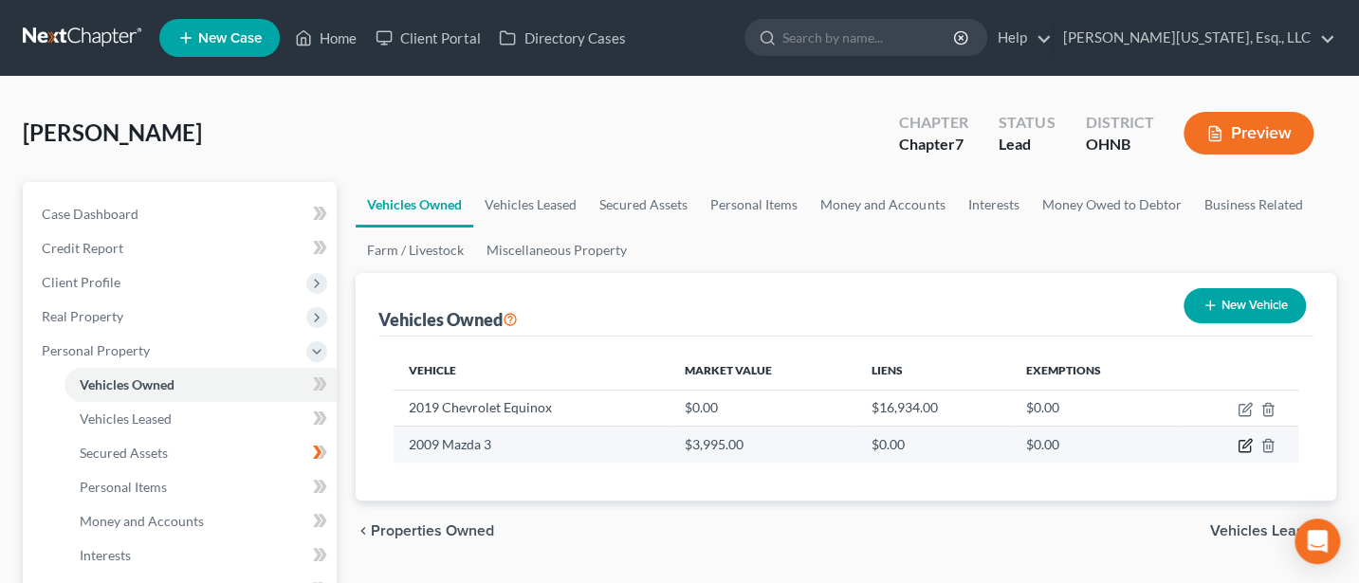
click at [1241, 444] on icon "button" at bounding box center [1244, 445] width 15 height 15
select select "0"
select select "17"
select select "0"
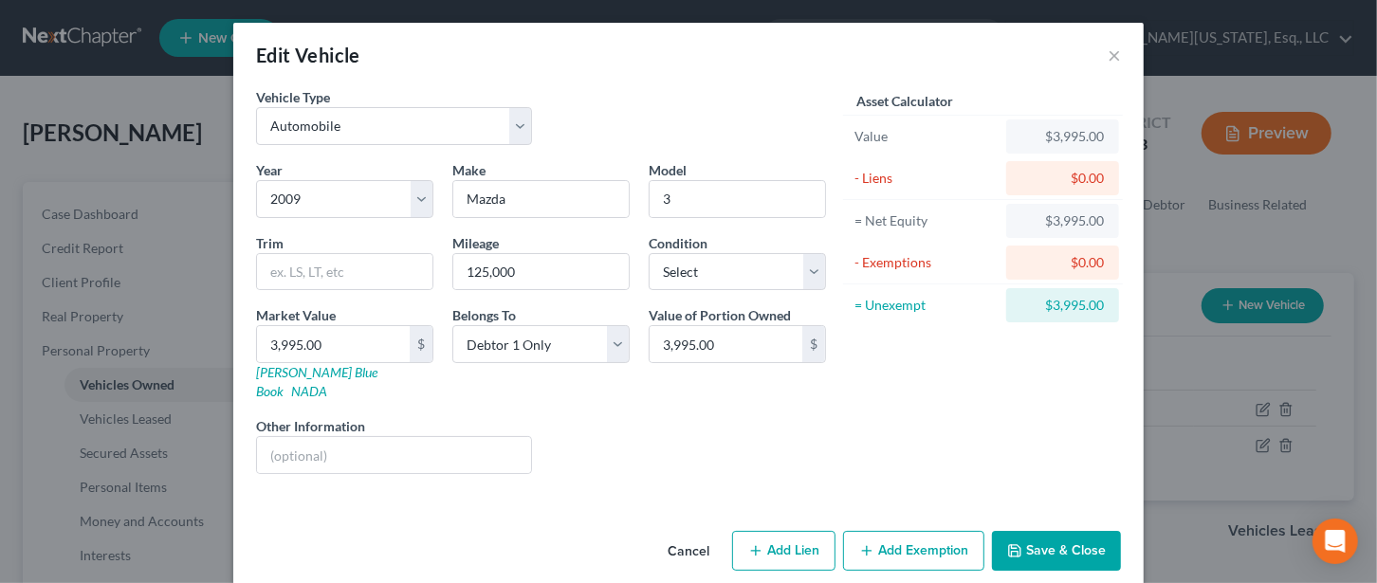
scroll to position [3, 0]
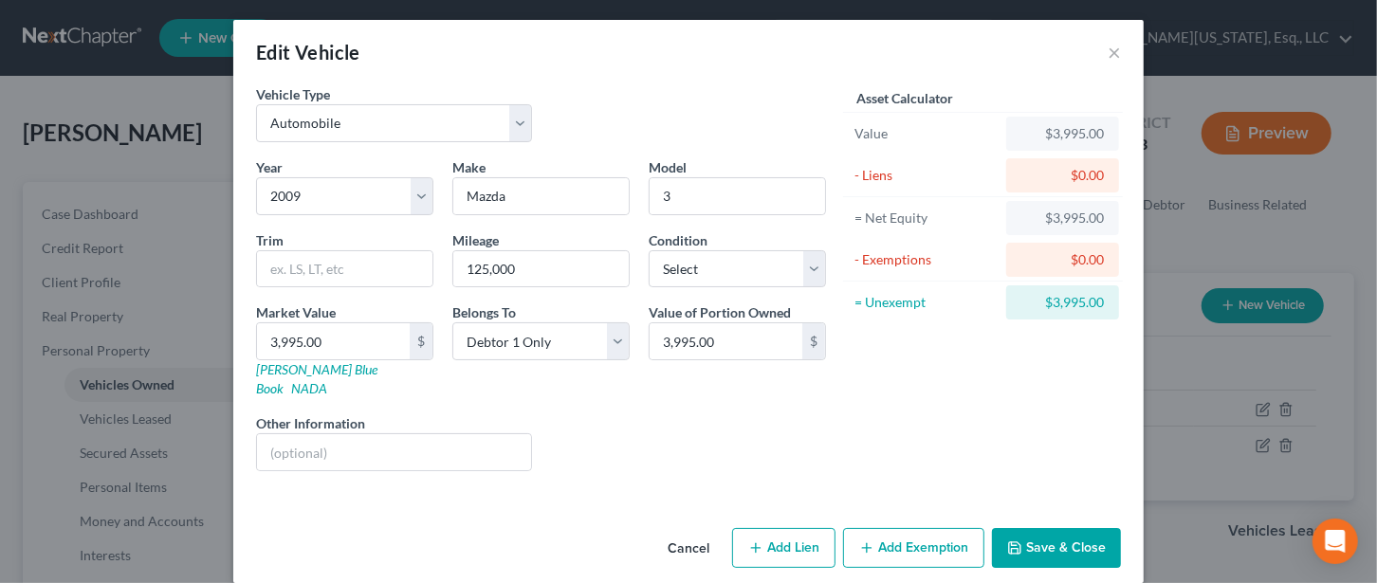
click at [923, 528] on button "Add Exemption" at bounding box center [913, 548] width 141 height 40
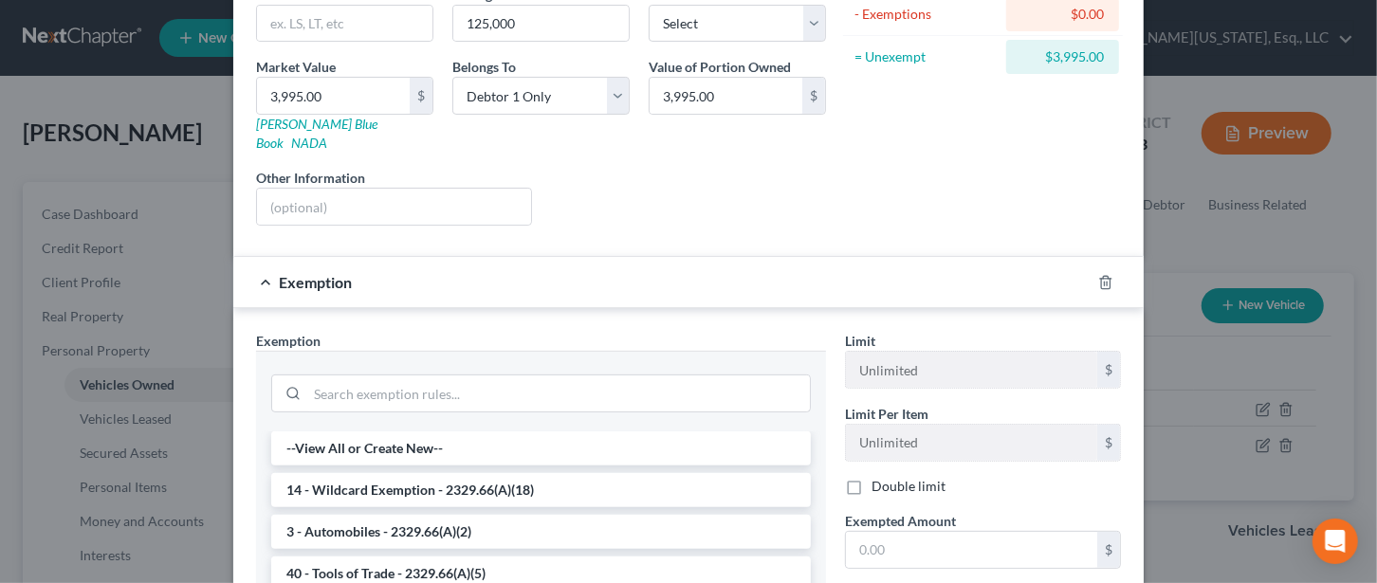
scroll to position [256, 0]
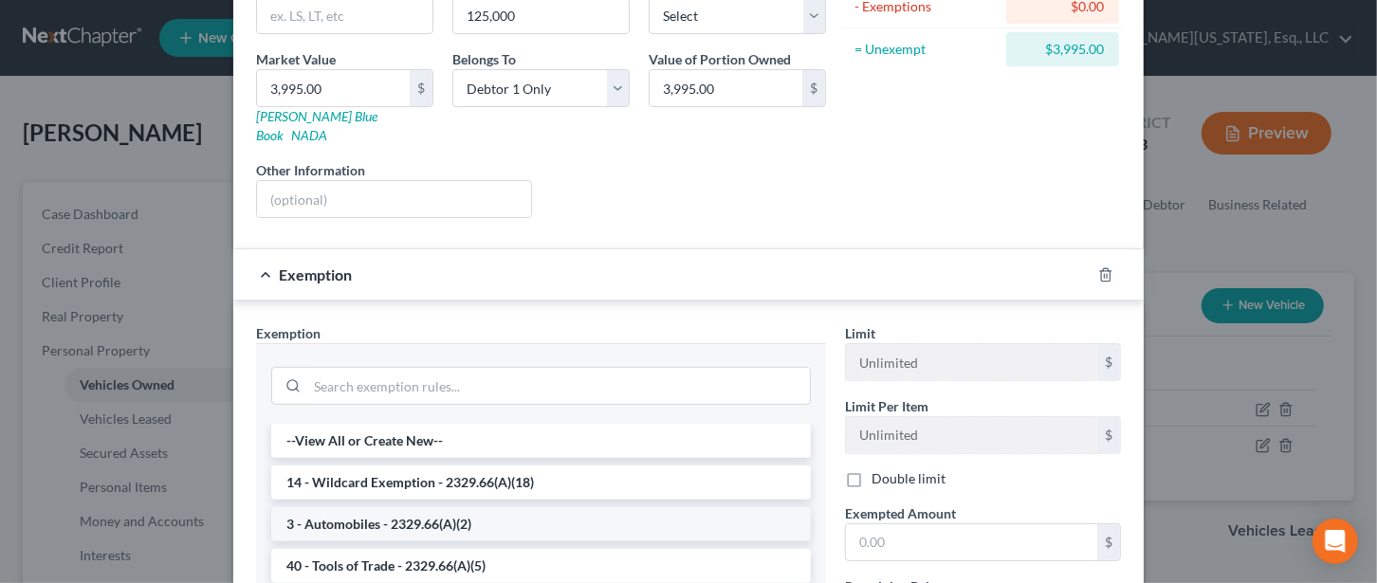
click at [359, 507] on li "3 - Automobiles - 2329.66(A)(2)" at bounding box center [541, 524] width 540 height 34
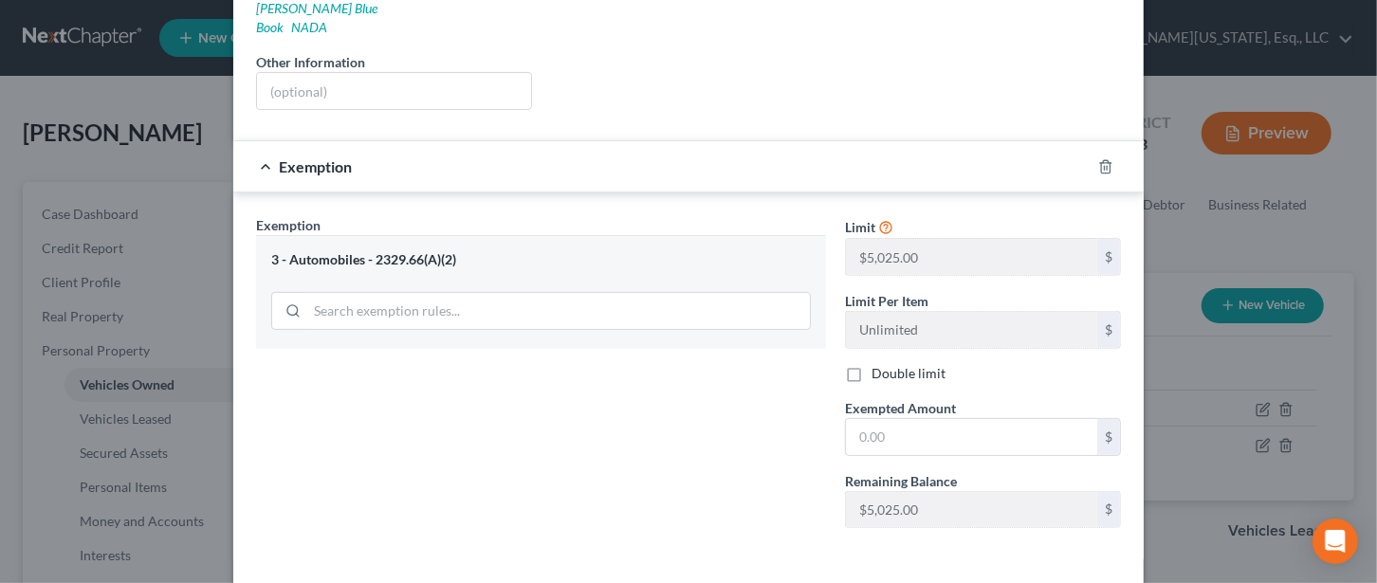
scroll to position [420, 0]
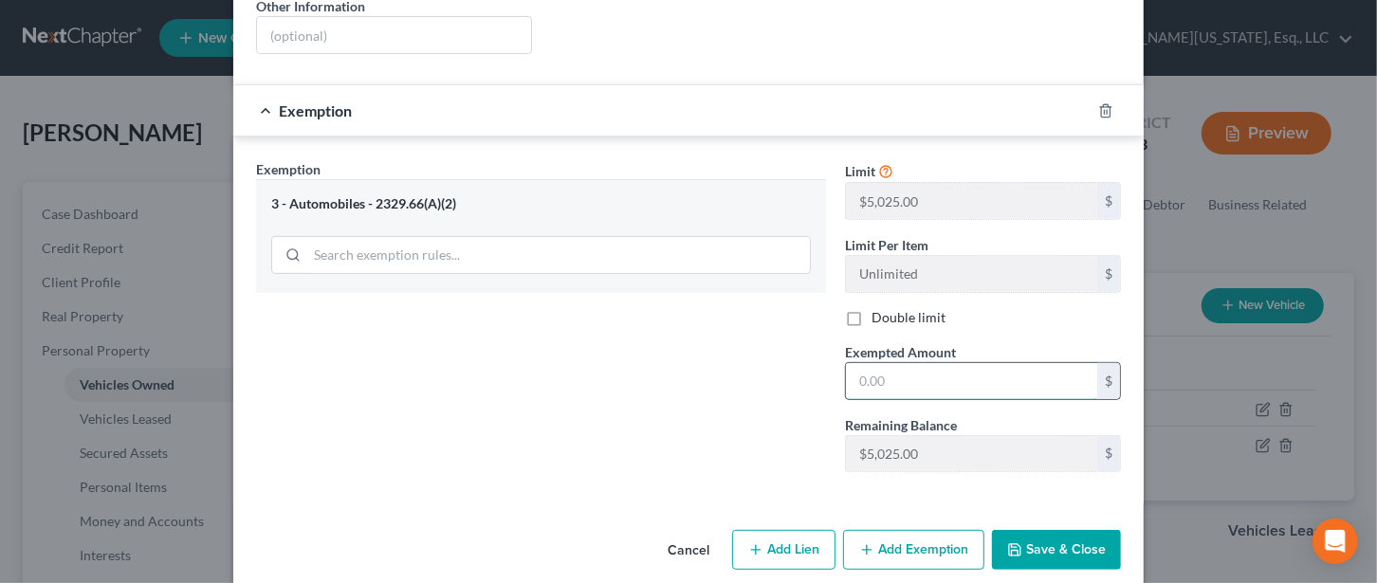
click at [887, 363] on input "text" at bounding box center [971, 381] width 251 height 36
type input "5,025"
click at [1078, 530] on button "Save & Close" at bounding box center [1056, 550] width 129 height 40
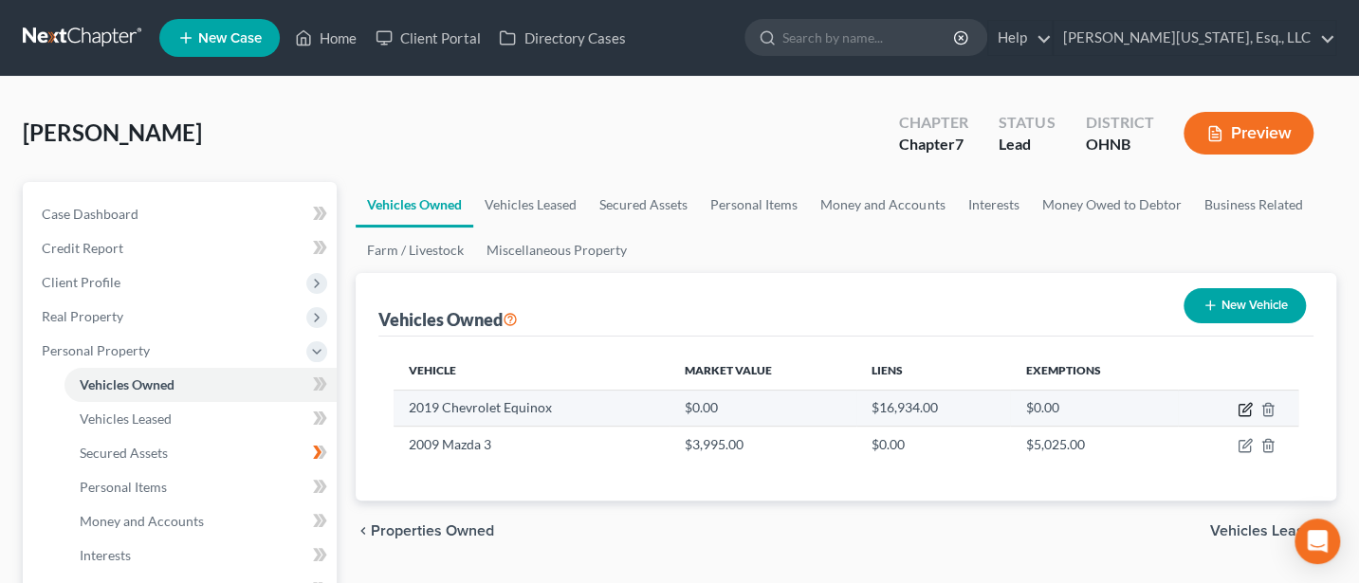
click at [1243, 405] on icon "button" at bounding box center [1244, 409] width 15 height 15
select select "0"
select select "7"
select select "0"
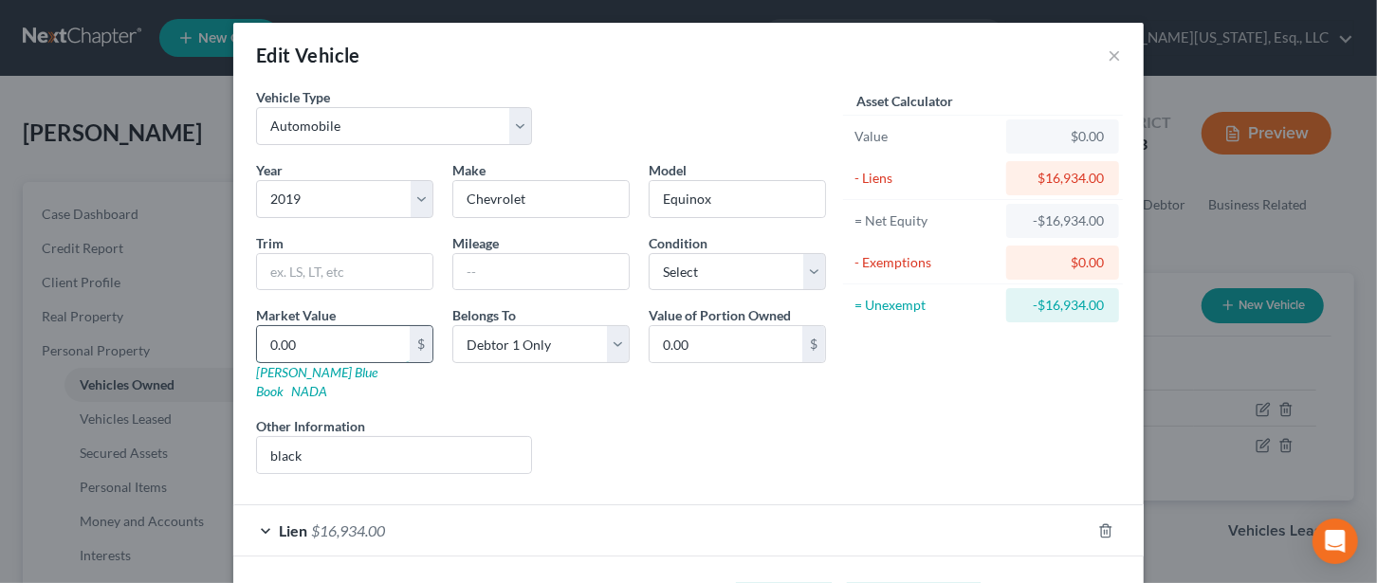
click at [327, 344] on input "0.00" at bounding box center [333, 344] width 153 height 36
type input "1"
type input "1.00"
type input "10"
type input "10.00"
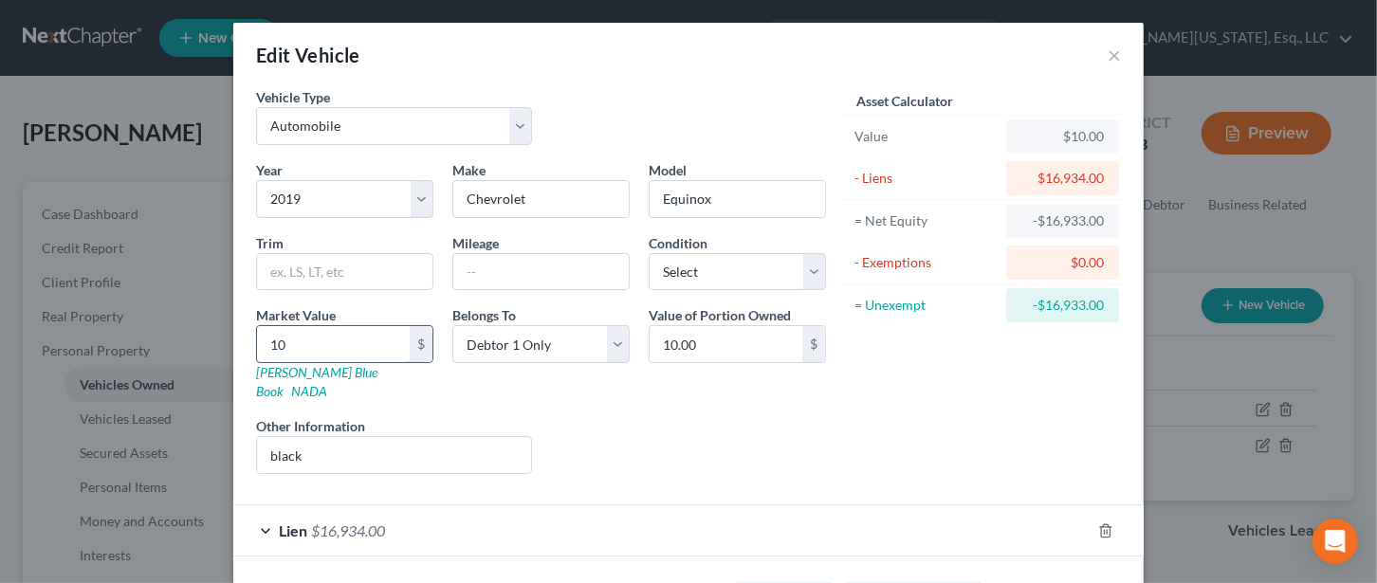
type input "107"
type input "107.00"
type input "1070"
type input "1,070.00"
type input "10,707"
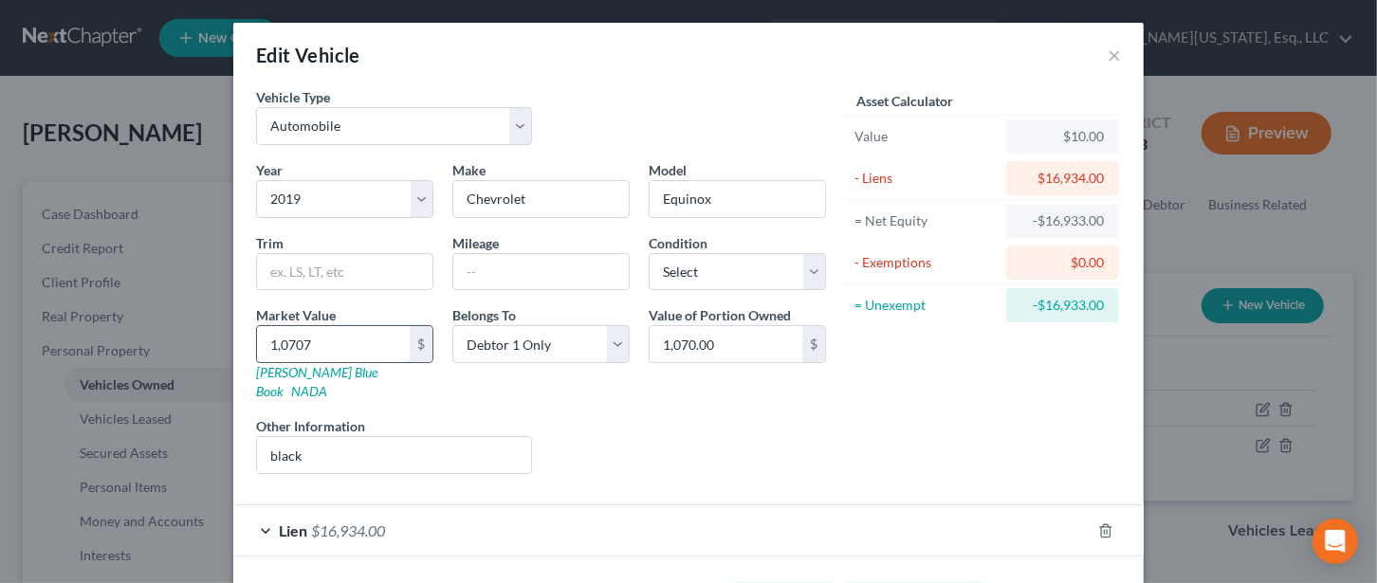
type input "10,707.00"
type input "10,707"
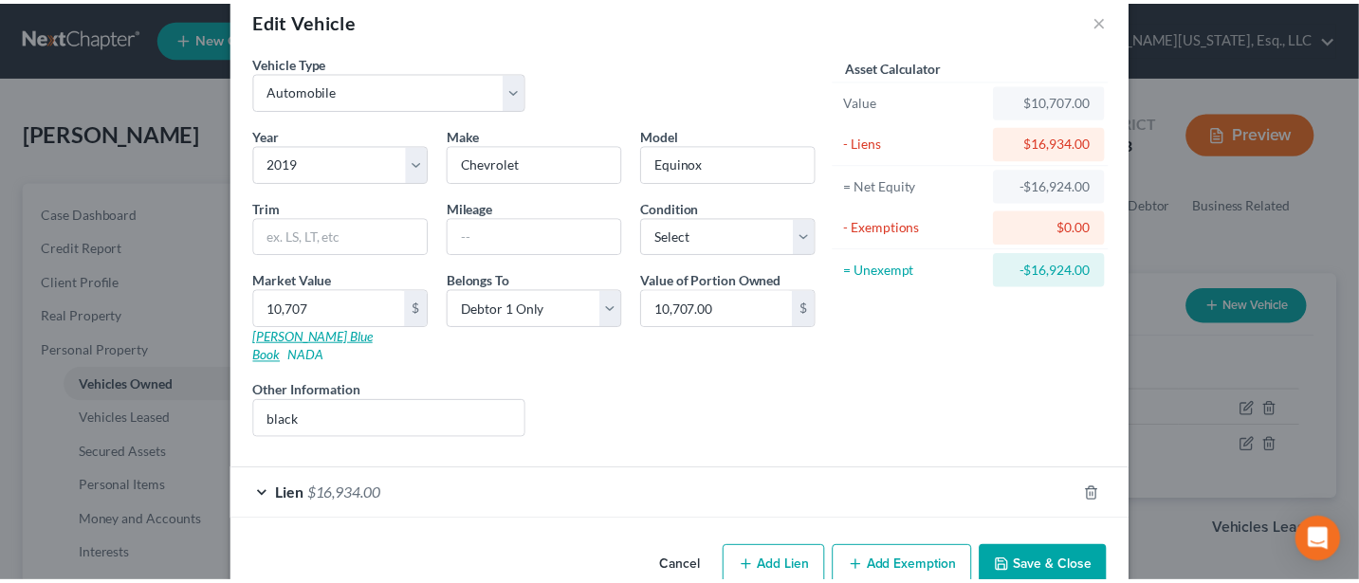
scroll to position [55, 0]
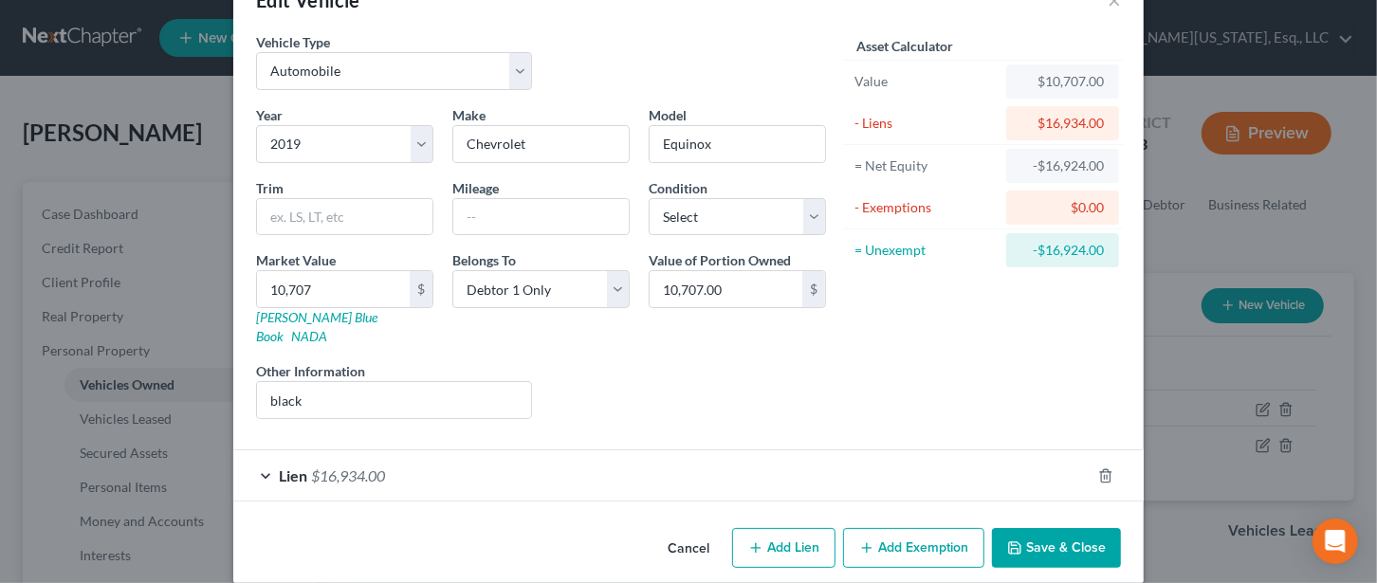
click at [1058, 528] on button "Save & Close" at bounding box center [1056, 548] width 129 height 40
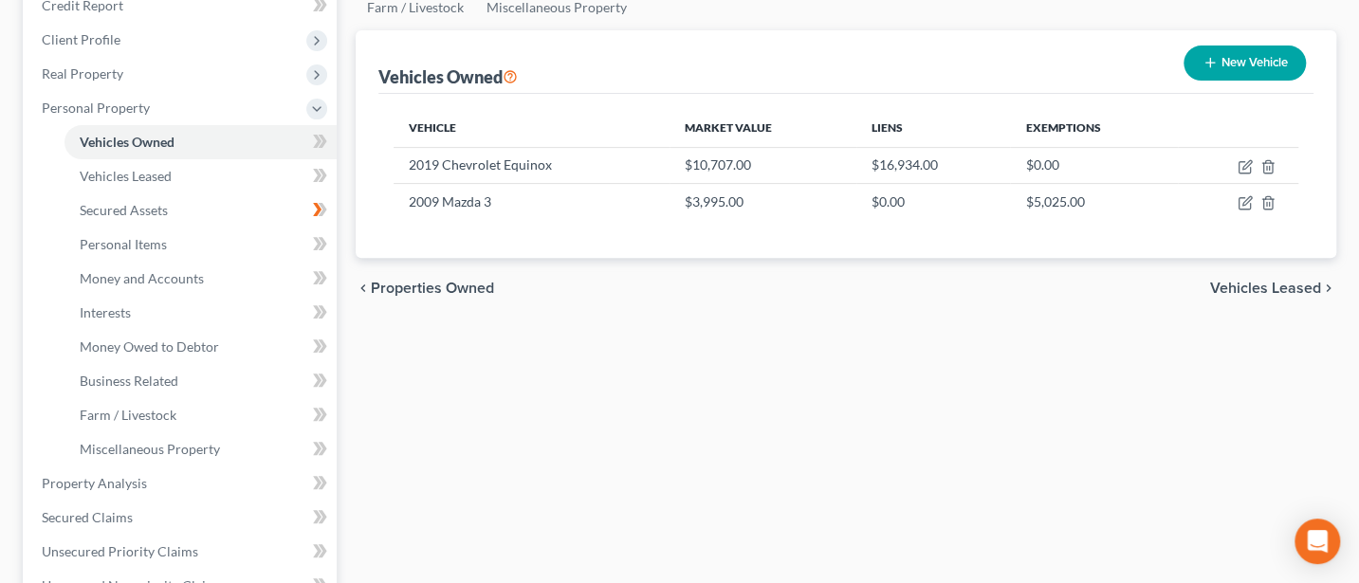
scroll to position [252, 0]
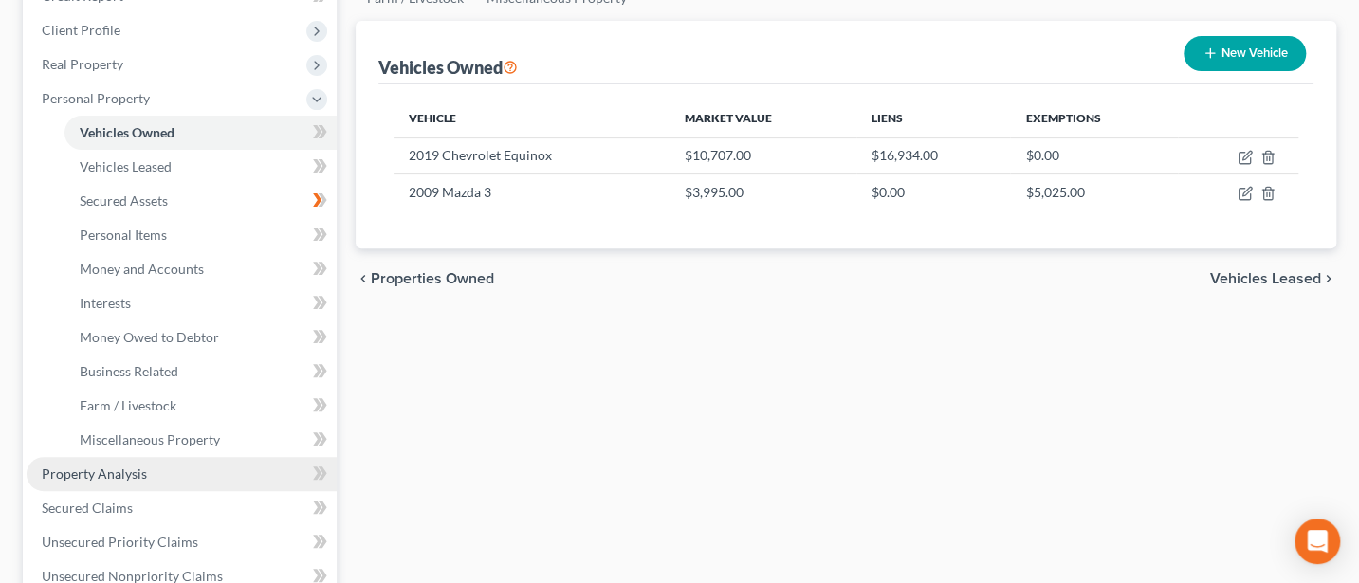
click at [102, 466] on span "Property Analysis" at bounding box center [94, 474] width 105 height 16
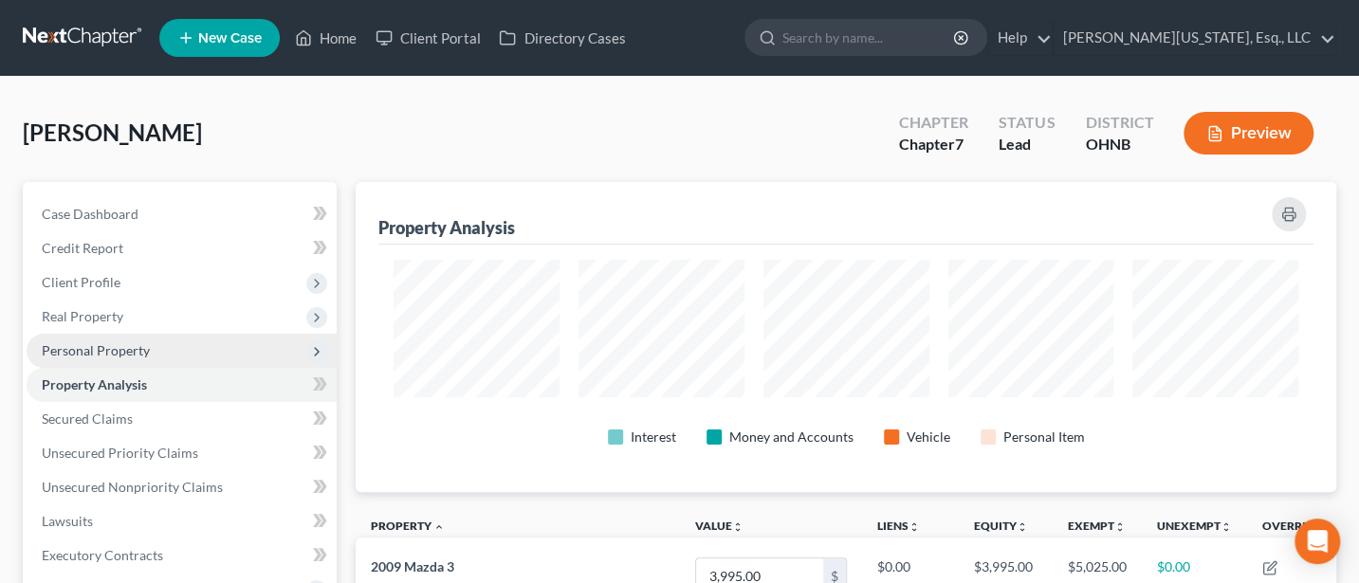
click at [132, 359] on span "Personal Property" at bounding box center [182, 351] width 310 height 34
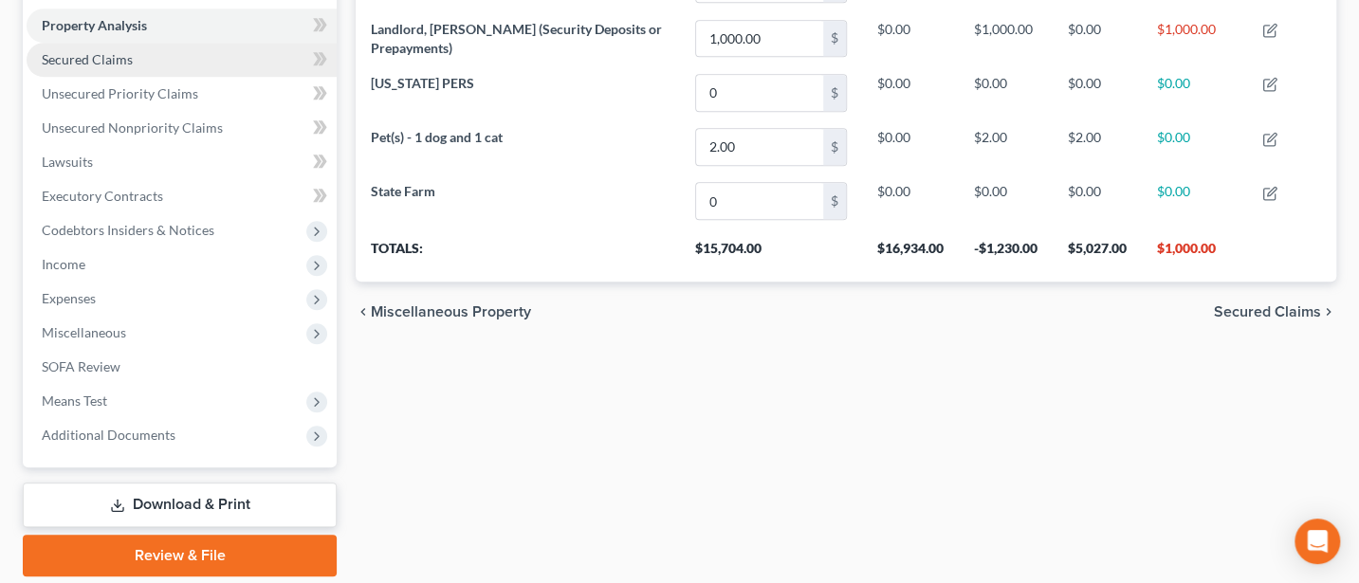
scroll to position [759, 0]
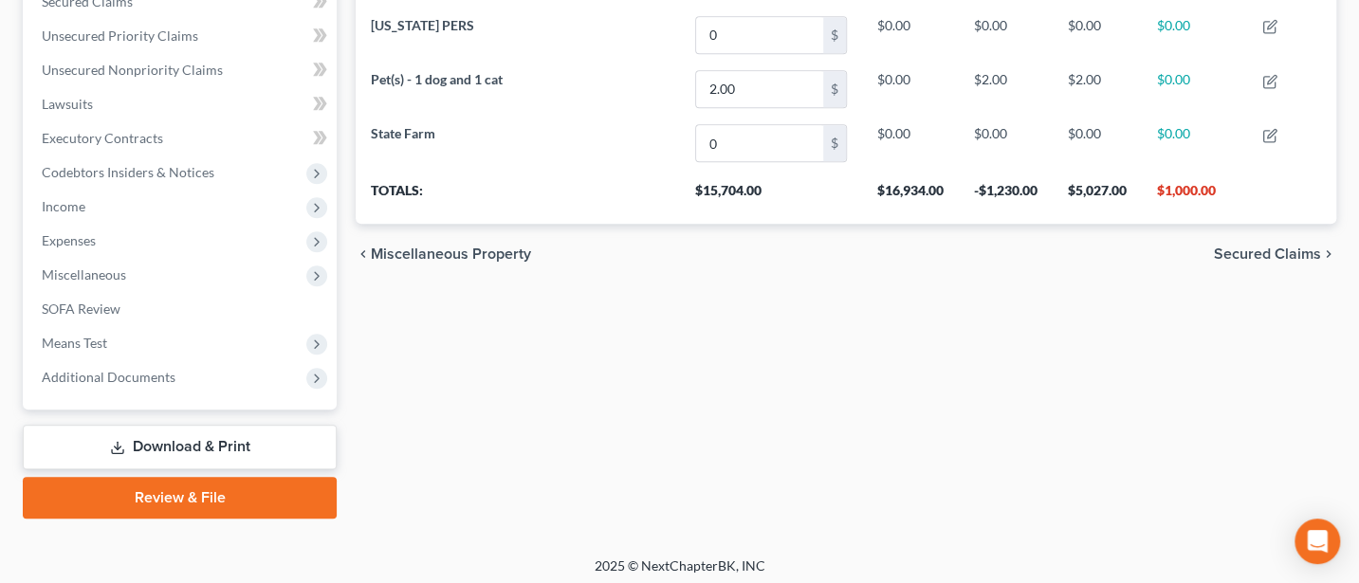
click at [196, 436] on link "Download & Print" at bounding box center [180, 447] width 314 height 45
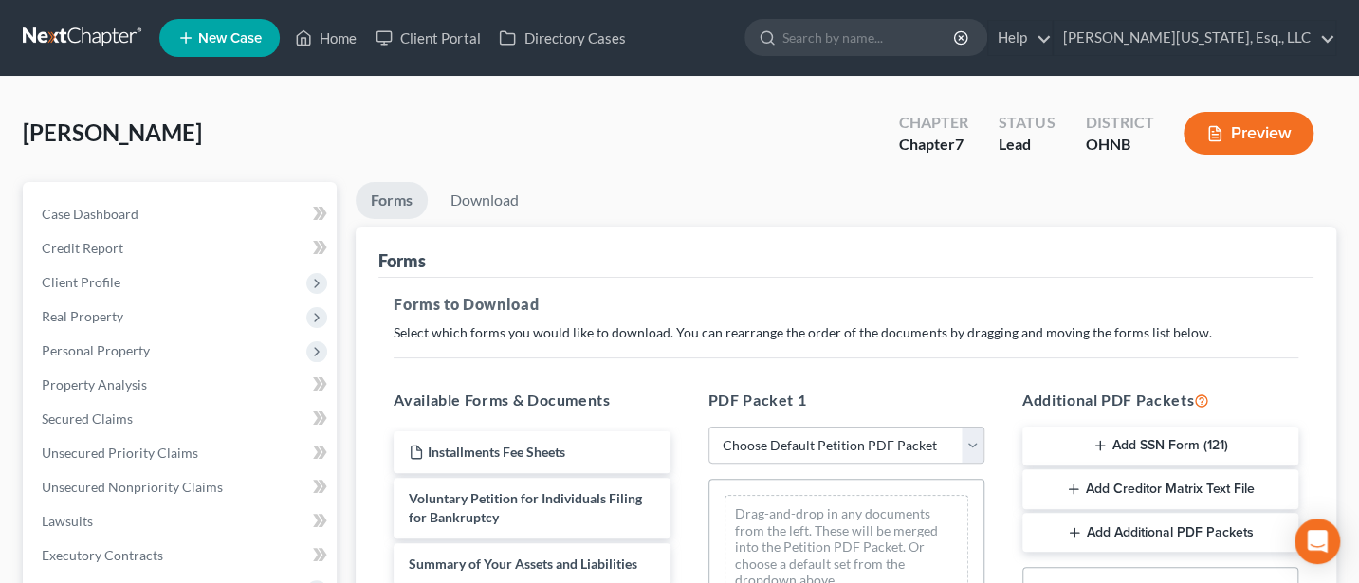
scroll to position [505, 0]
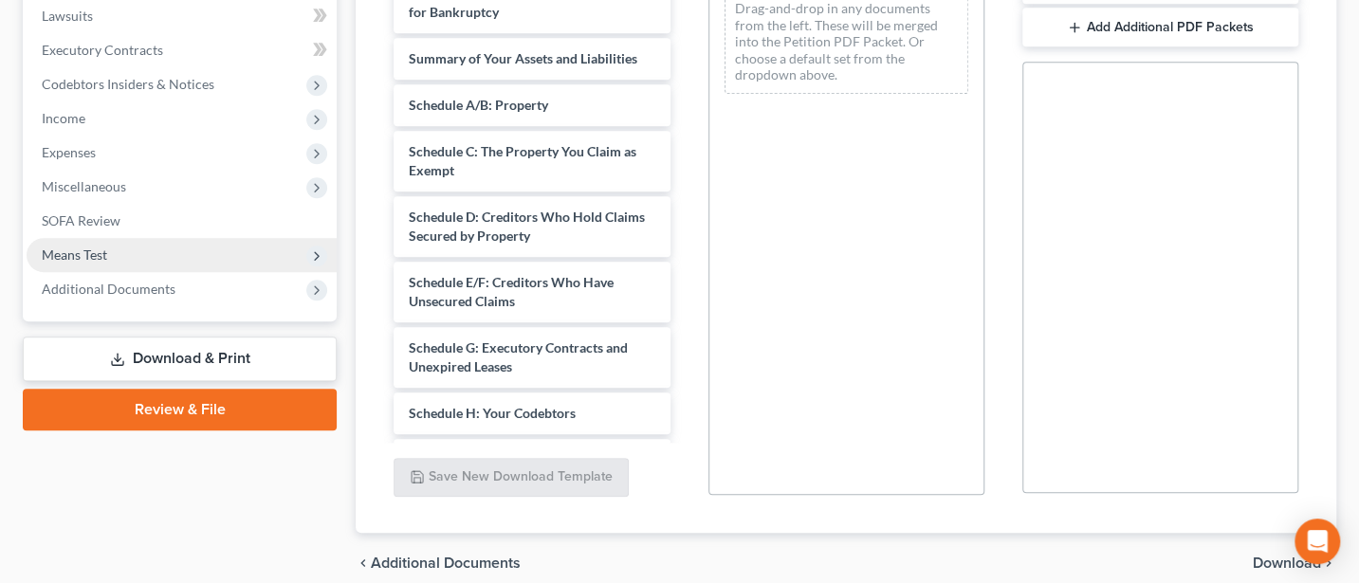
click at [72, 248] on span "Means Test" at bounding box center [74, 255] width 65 height 16
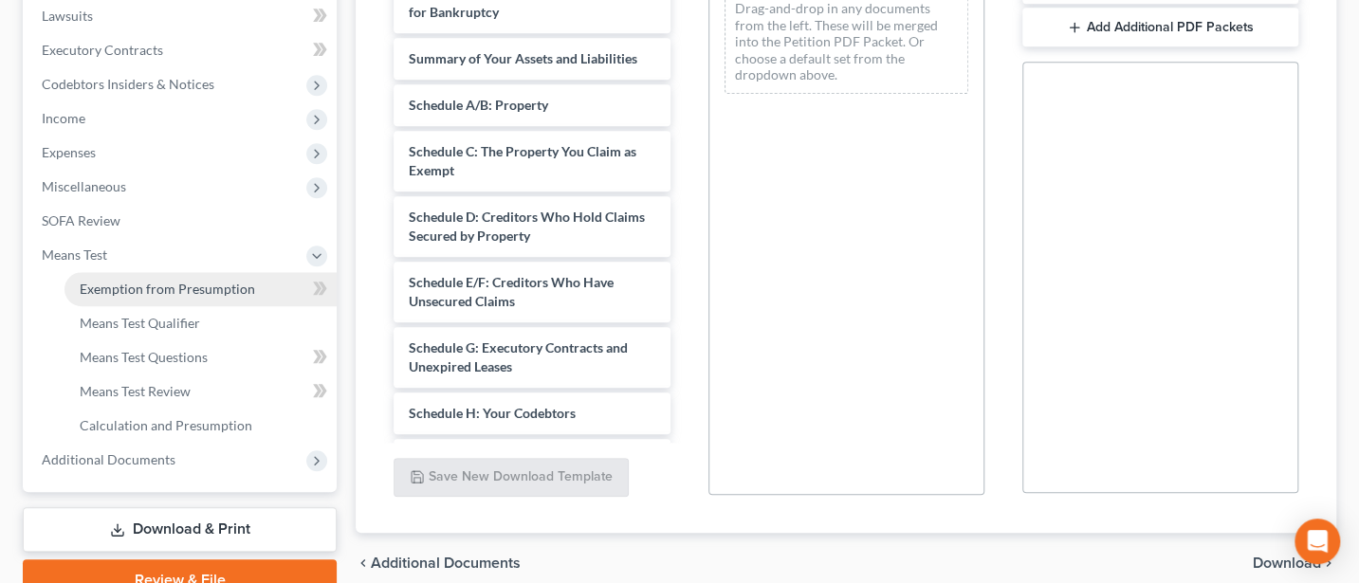
click at [162, 281] on span "Exemption from Presumption" at bounding box center [167, 289] width 175 height 16
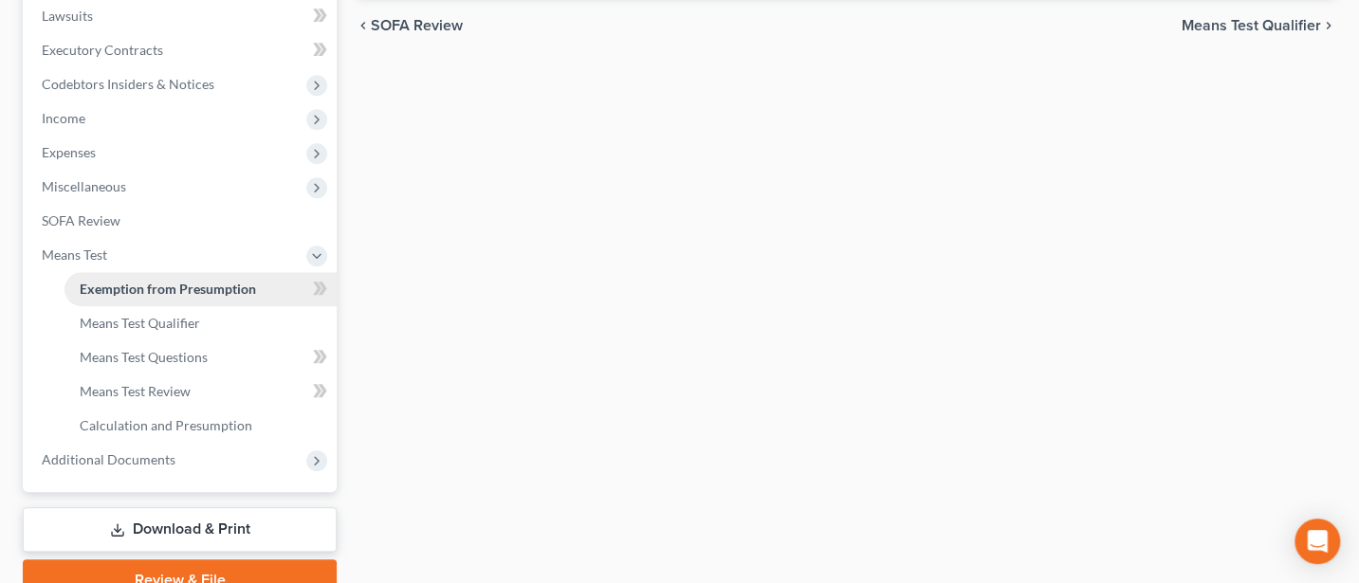
radio input "true"
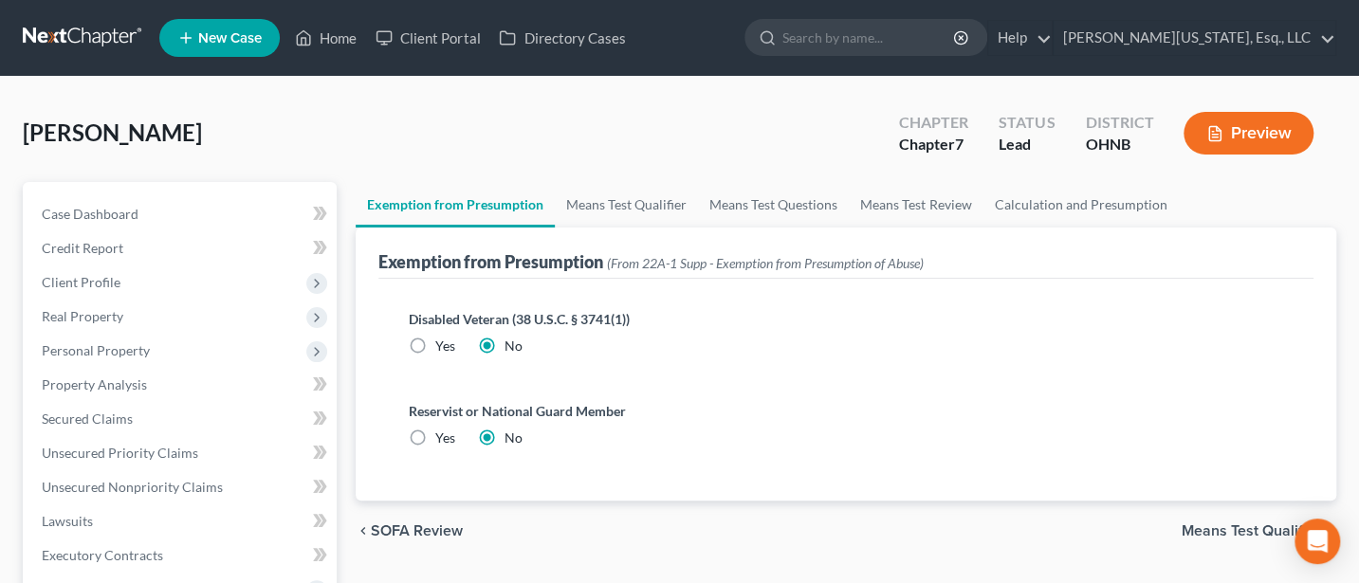
click at [1204, 524] on span "Means Test Qualifier" at bounding box center [1250, 530] width 139 height 15
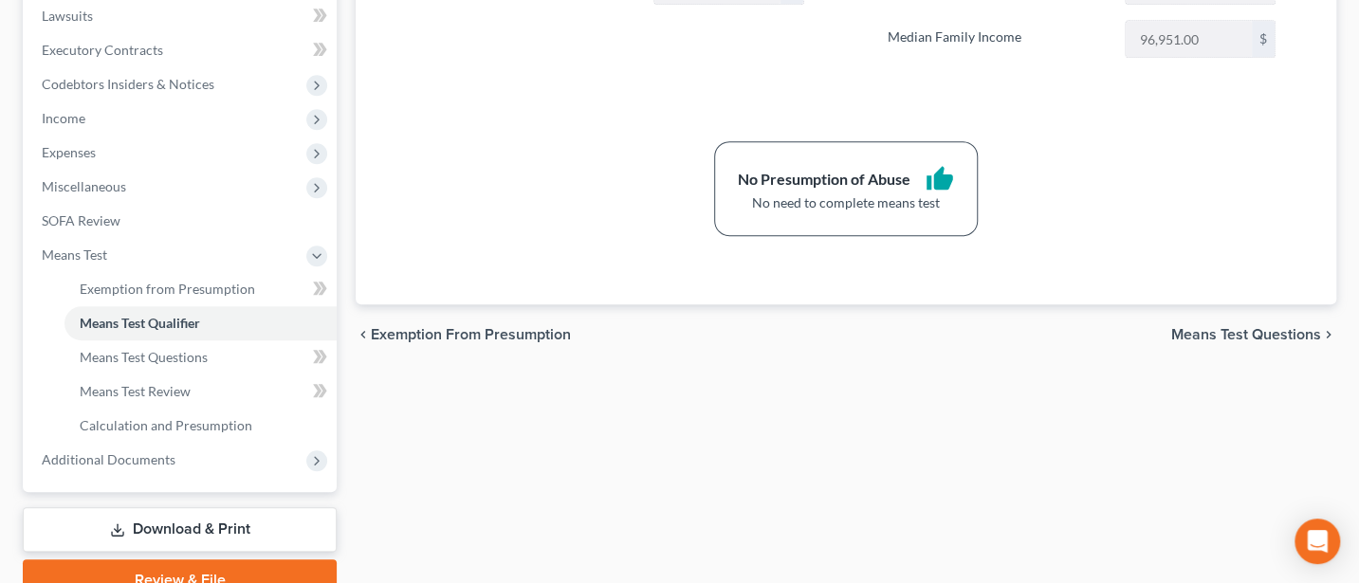
scroll to position [593, 0]
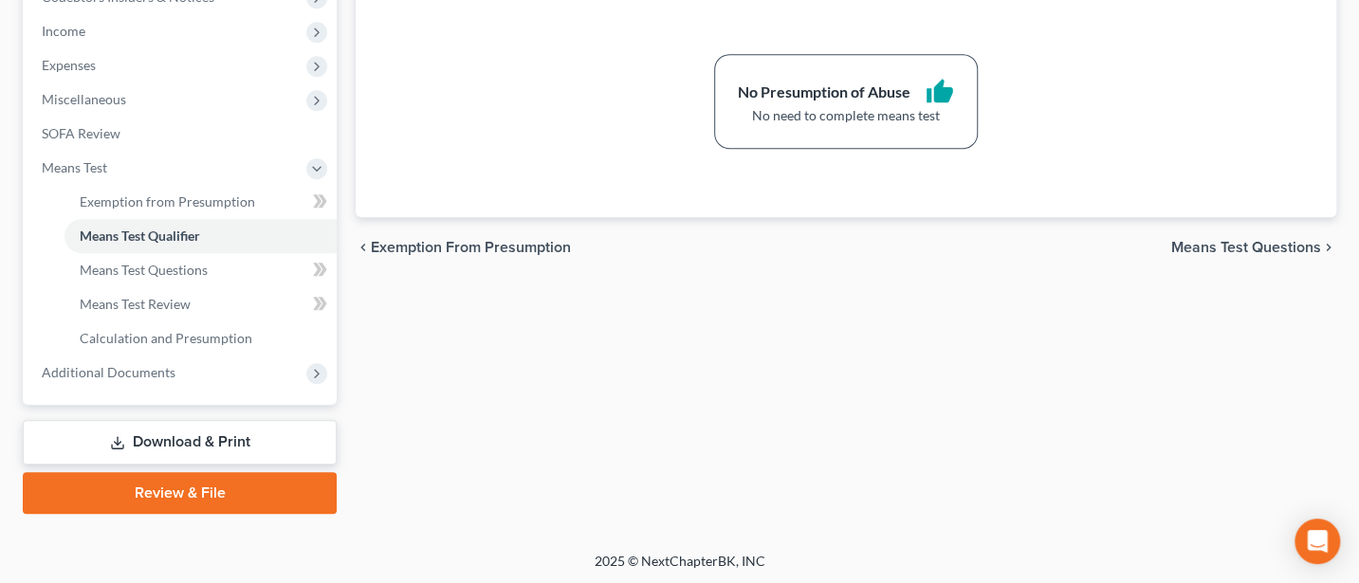
click at [142, 437] on link "Download & Print" at bounding box center [180, 442] width 314 height 45
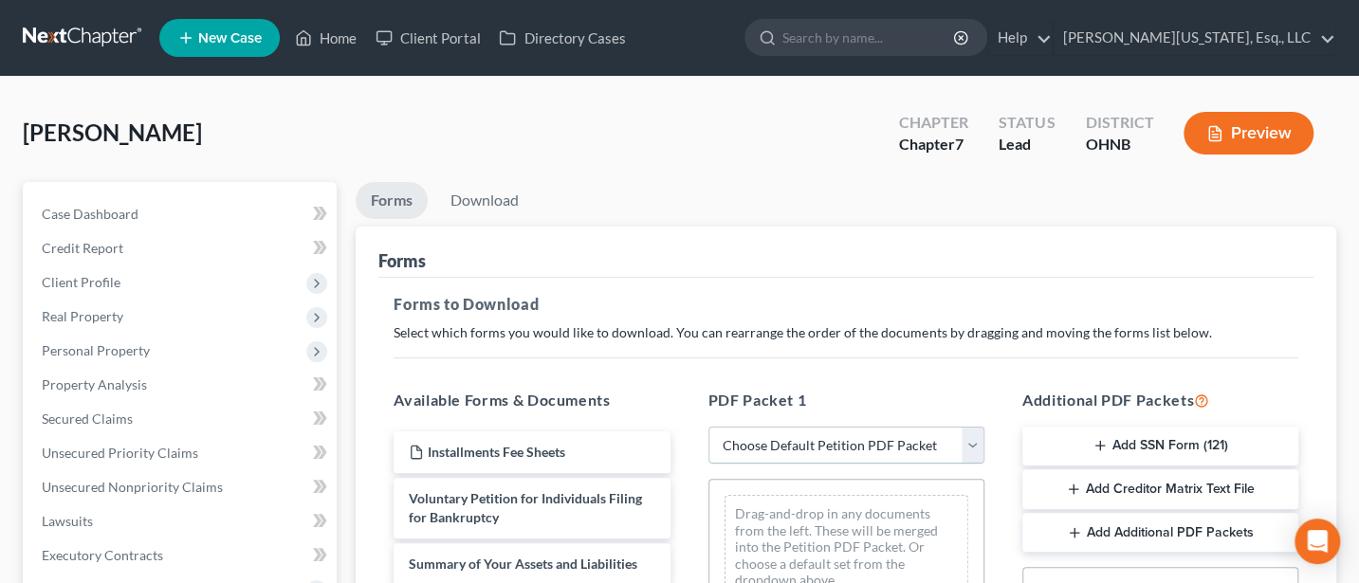
click at [816, 440] on select "Choose Default Petition PDF Packet Complete Bankruptcy Petition (all forms and …" at bounding box center [846, 446] width 276 height 38
select select "0"
click at [708, 427] on select "Choose Default Petition PDF Packet Complete Bankruptcy Petition (all forms and …" at bounding box center [846, 446] width 276 height 38
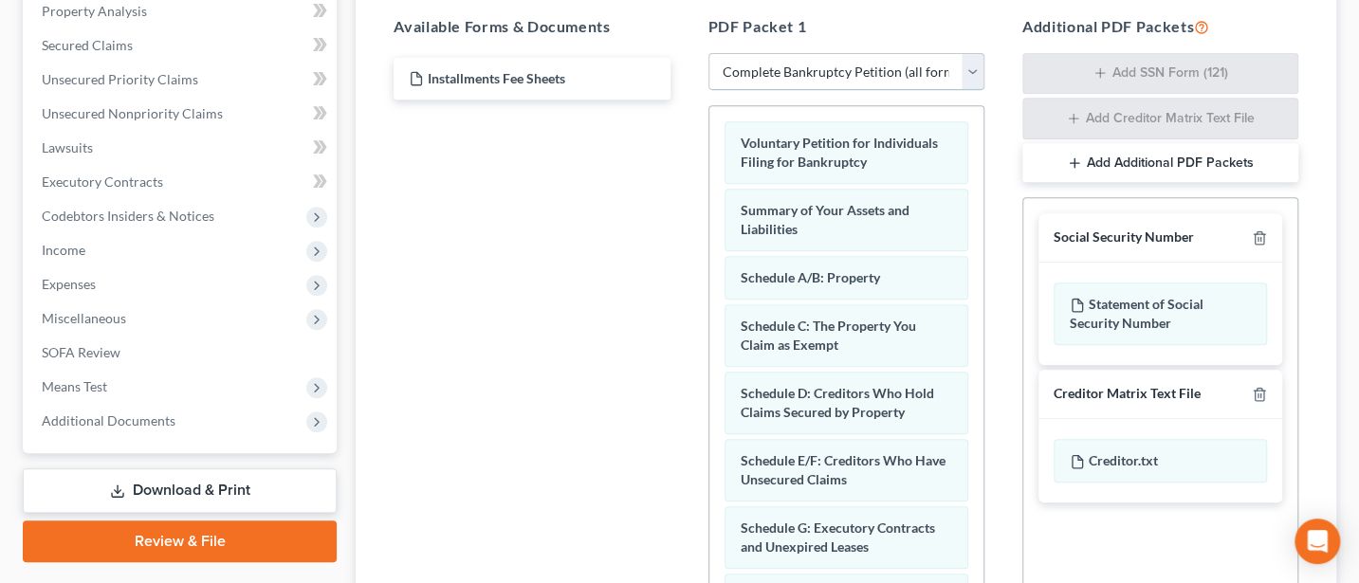
scroll to position [587, 0]
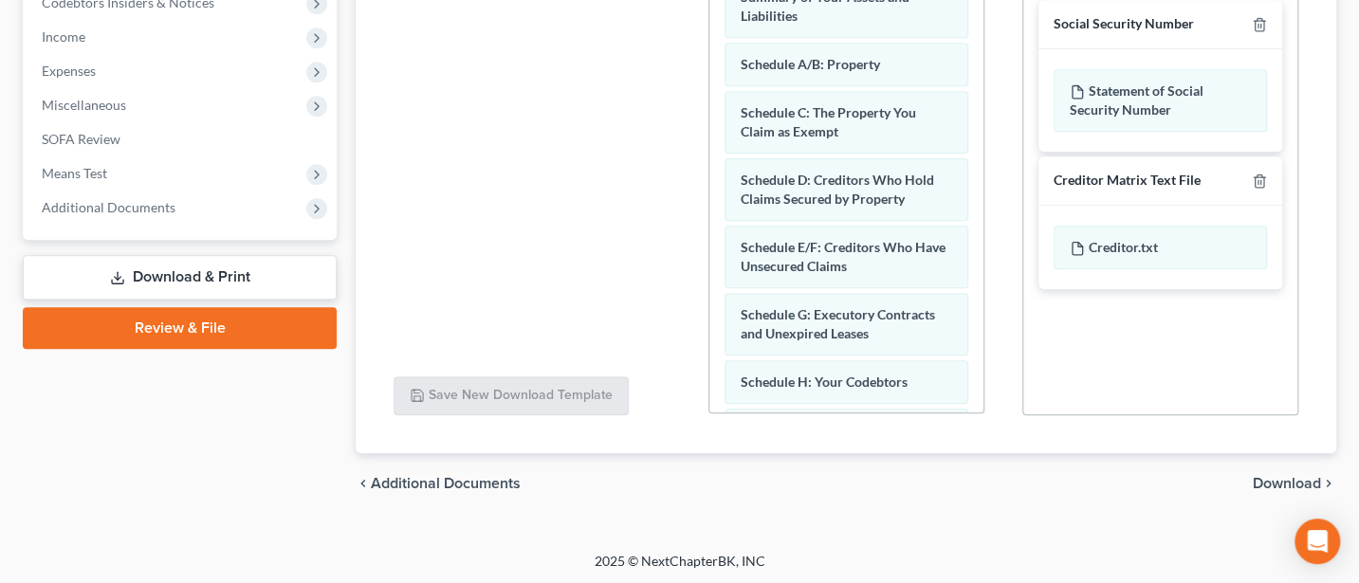
click at [1283, 467] on div "chevron_left Additional Documents Download chevron_right" at bounding box center [846, 483] width 980 height 61
click at [1277, 484] on span "Download" at bounding box center [1287, 483] width 68 height 15
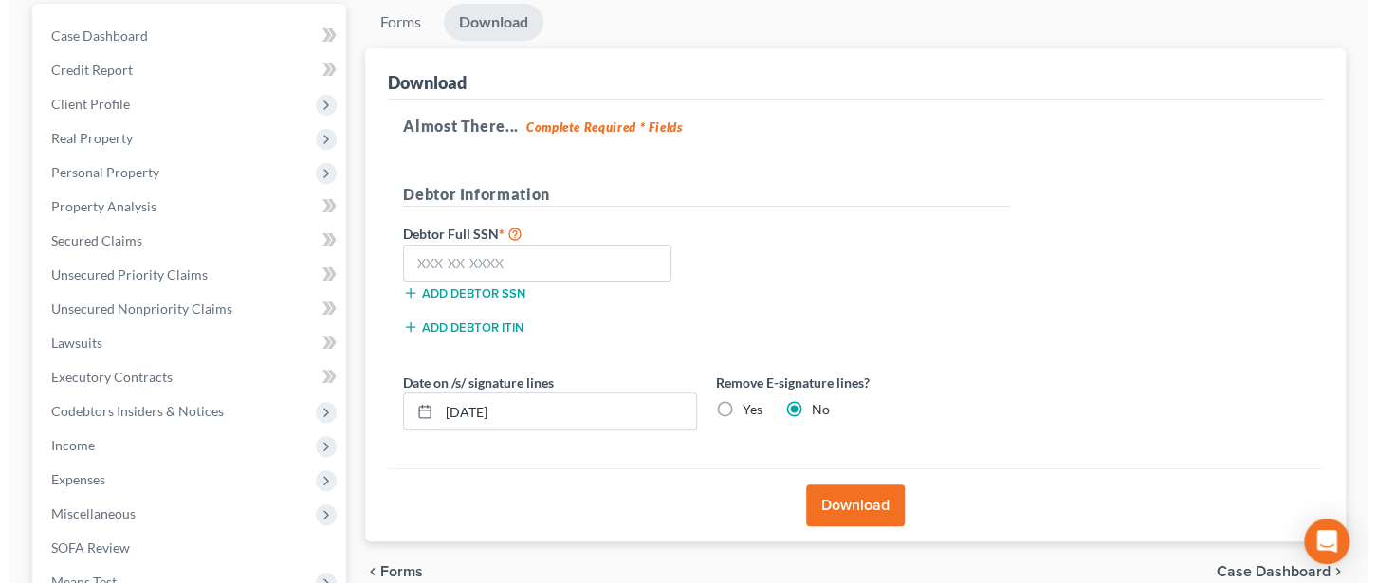
scroll to position [170, 0]
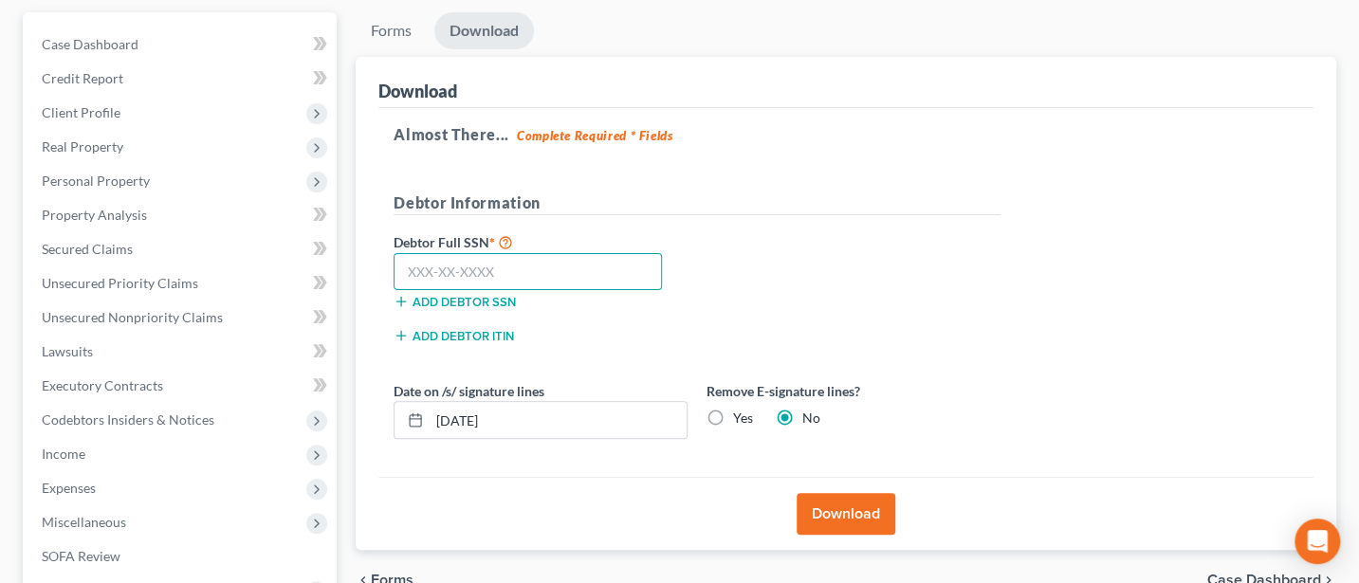
click at [402, 268] on input "text" at bounding box center [527, 272] width 268 height 38
type input "268-80-6338"
click at [866, 502] on button "Download" at bounding box center [845, 514] width 99 height 42
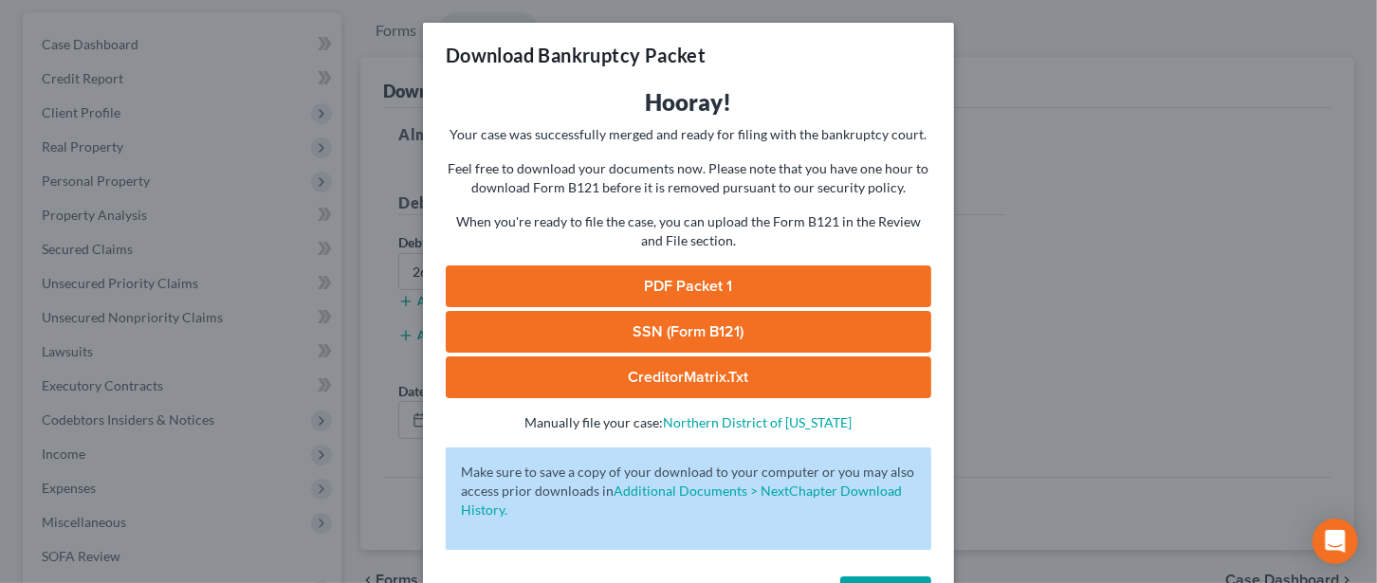
click at [679, 286] on link "PDF Packet 1" at bounding box center [688, 286] width 485 height 42
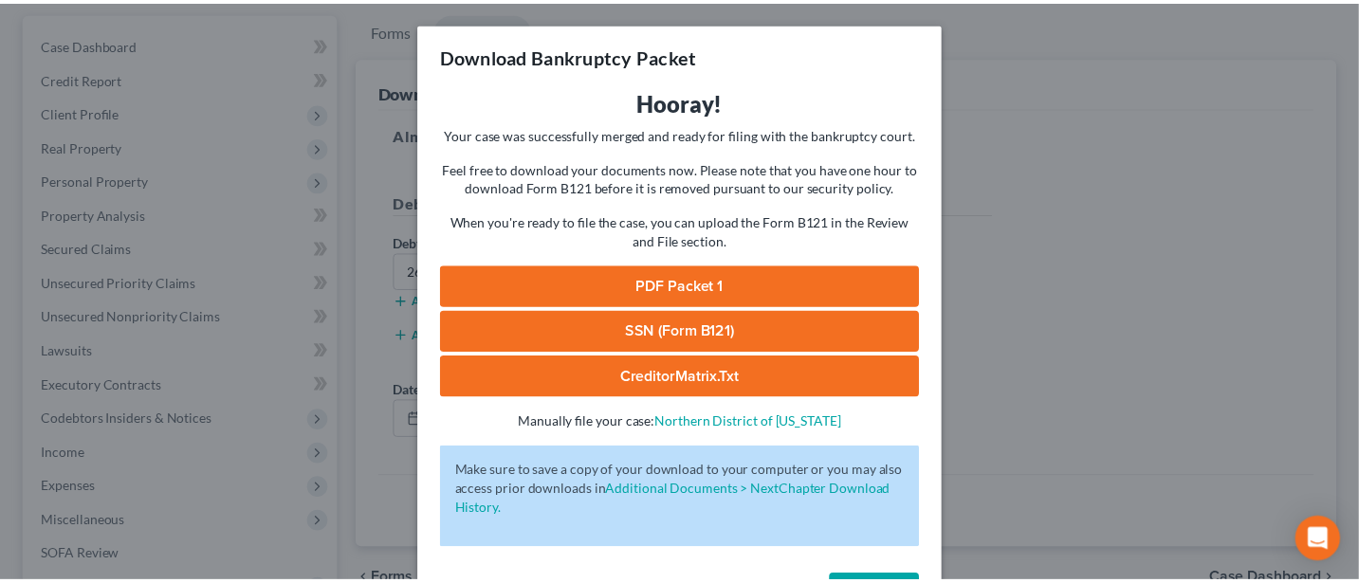
scroll to position [68, 0]
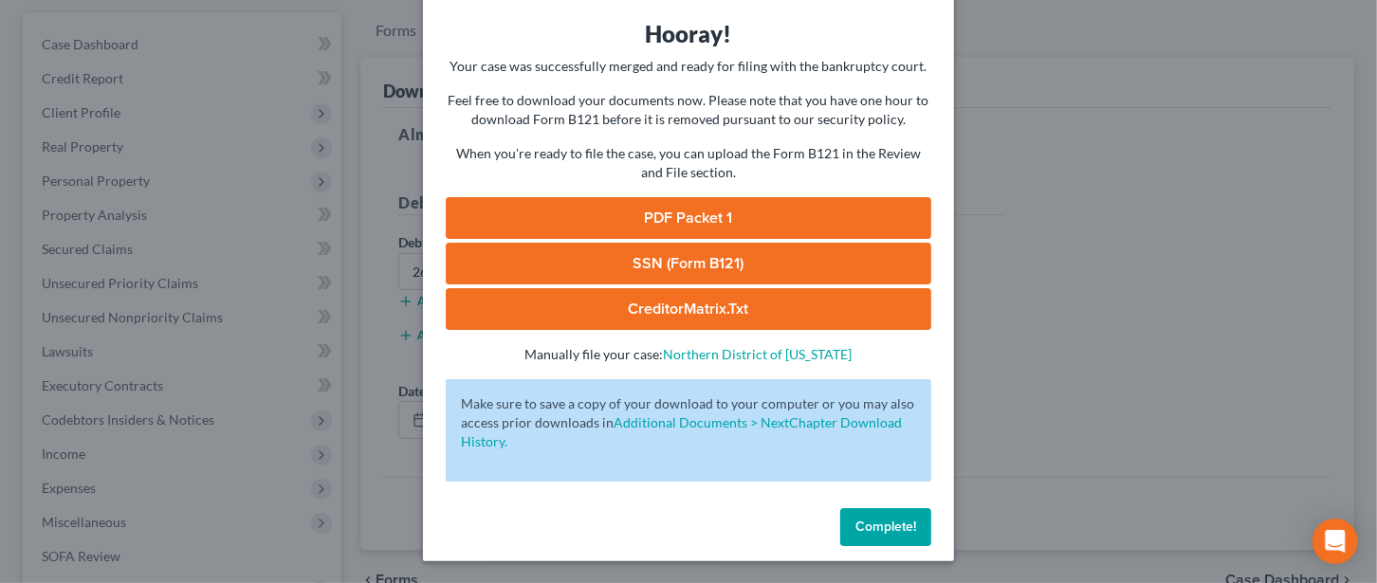
click at [870, 532] on span "Complete!" at bounding box center [885, 527] width 61 height 16
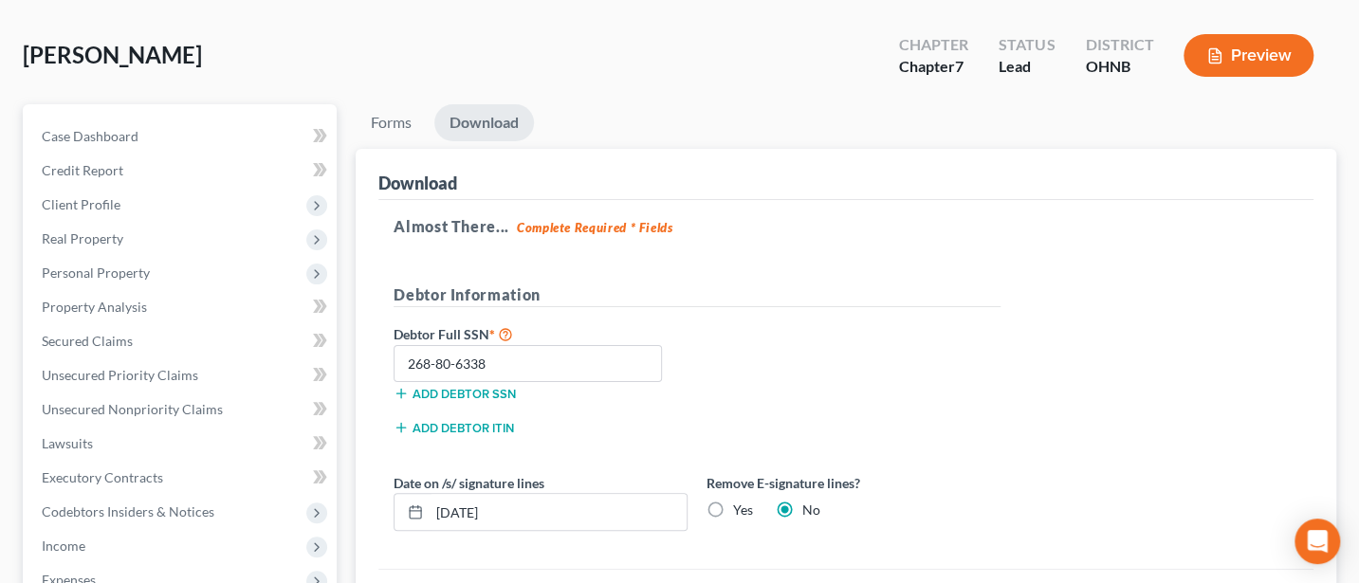
scroll to position [0, 0]
